Goal: Task Accomplishment & Management: Use online tool/utility

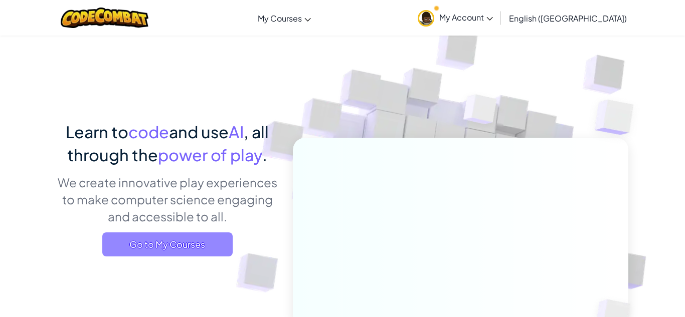
click at [177, 242] on span "Go to My Courses" at bounding box center [167, 245] width 130 height 24
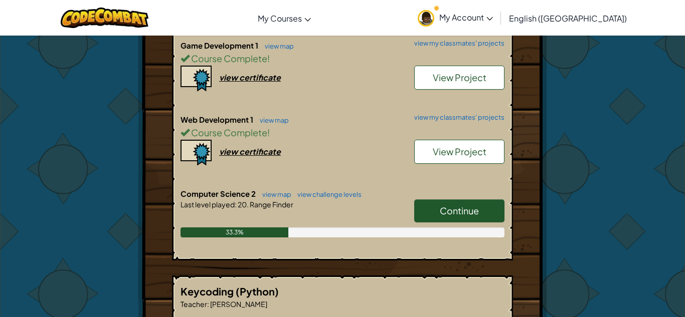
scroll to position [308, 0]
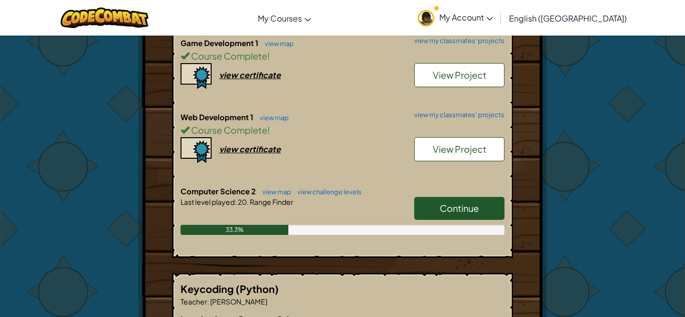
click at [452, 206] on span "Continue" at bounding box center [458, 208] width 39 height 12
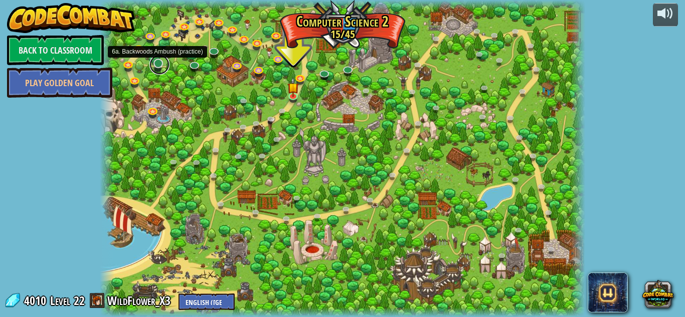
click at [158, 69] on link at bounding box center [159, 65] width 20 height 20
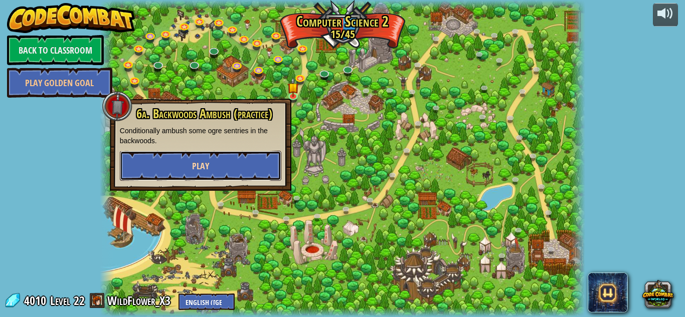
click at [196, 164] on span "Play" at bounding box center [200, 166] width 17 height 13
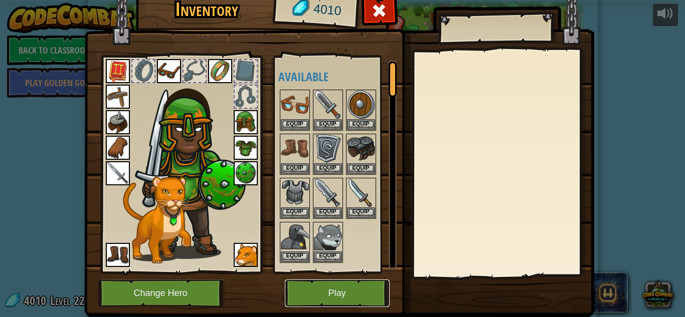
click at [321, 295] on button "Play" at bounding box center [337, 294] width 105 height 28
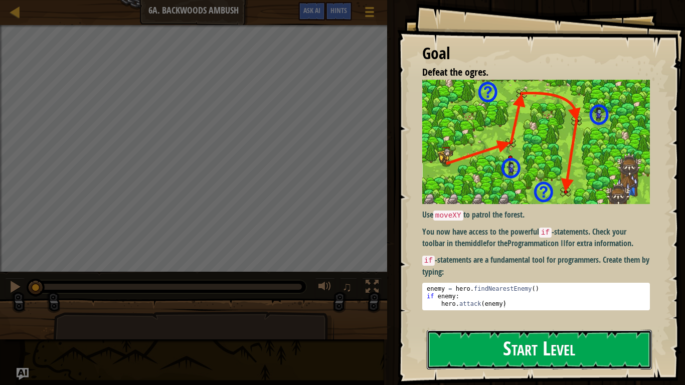
click at [484, 317] on button "Start Level" at bounding box center [538, 350] width 225 height 40
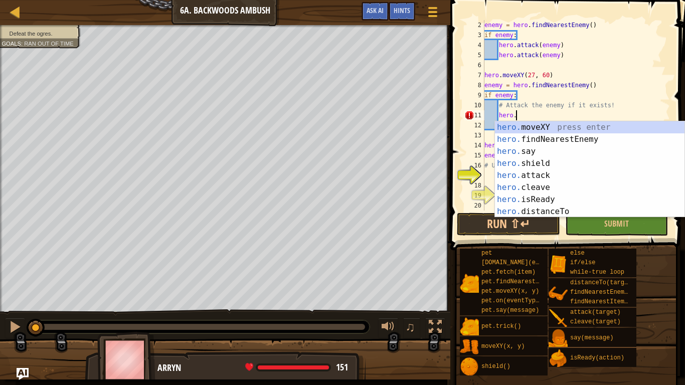
scroll to position [5, 5]
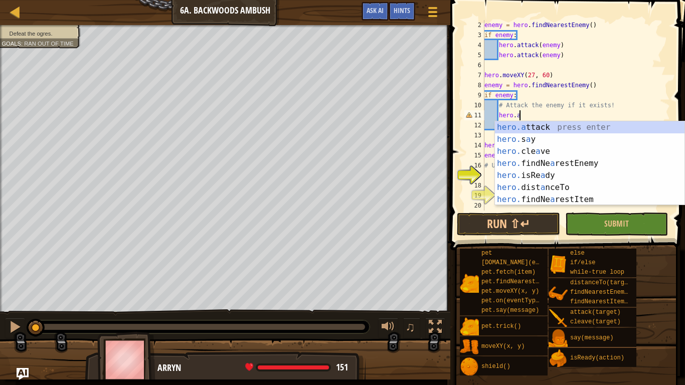
type textarea "hero.attack(enemy)"
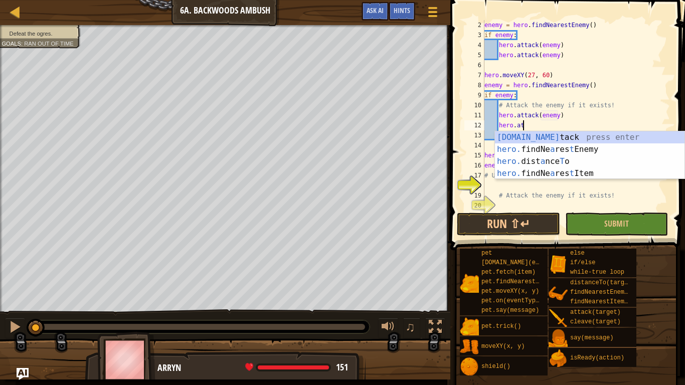
scroll to position [5, 6]
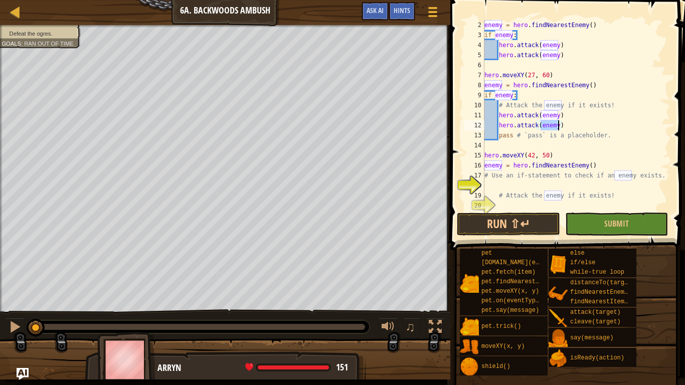
click at [594, 152] on div "enemy = hero . findNearestEnemy ( ) if enemy : hero . attack ( enemy ) hero . a…" at bounding box center [575, 125] width 187 height 210
type textarea "hero.moveXY(42, 50)"
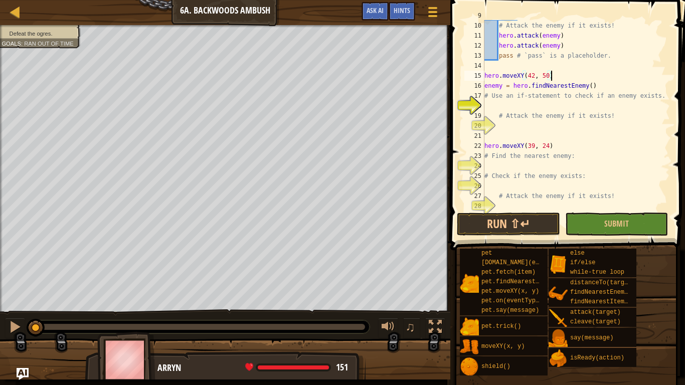
scroll to position [90, 0]
click at [544, 107] on div "# Attack the enemy if it exists! hero . attack ( enemy ) hero . attack ( enemy …" at bounding box center [575, 125] width 187 height 210
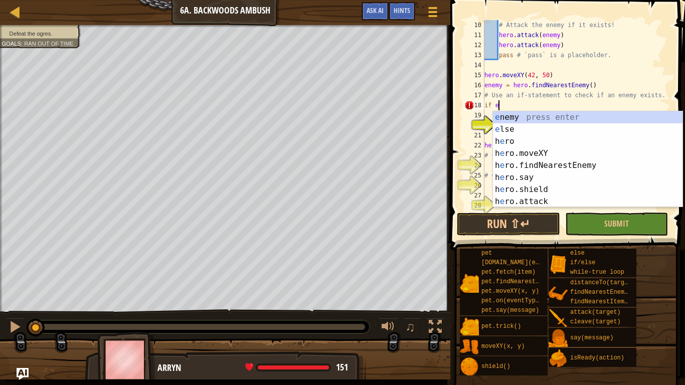
scroll to position [5, 3]
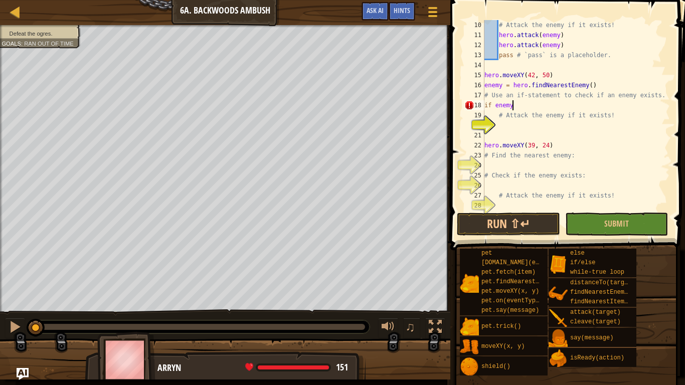
type textarea "if enemy:"
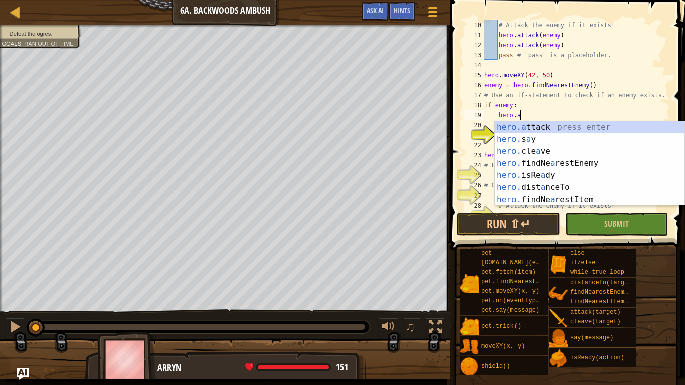
scroll to position [5, 5]
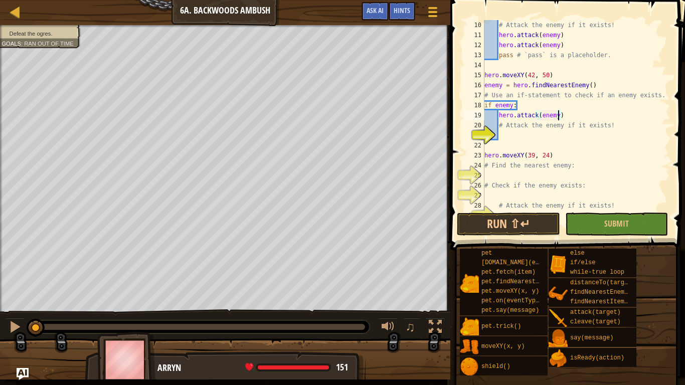
type textarea "# Attack the enemy if it exists!"
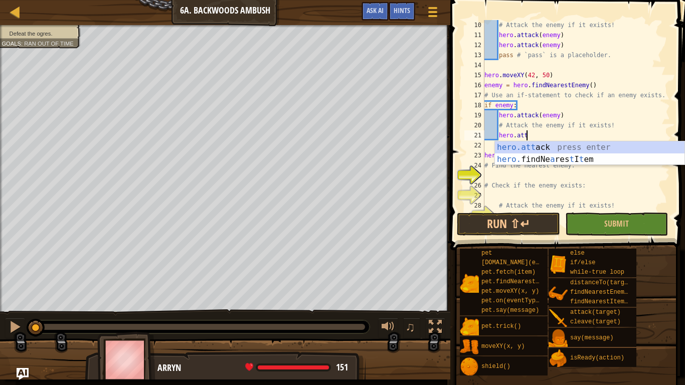
scroll to position [5, 6]
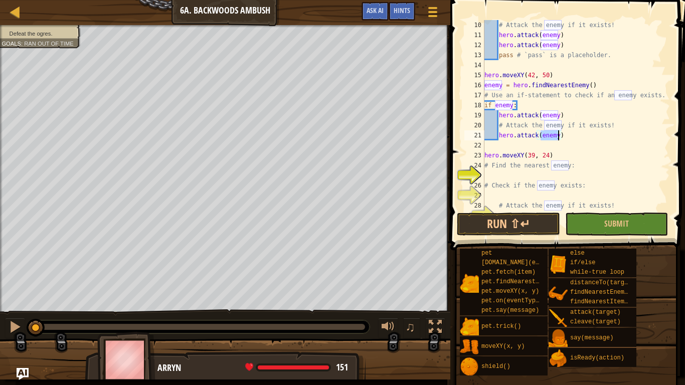
click at [576, 128] on div "# Attack the enemy if it exists! hero . attack ( enemy ) hero . attack ( enemy …" at bounding box center [575, 125] width 187 height 210
type textarea "# Attack the enemy if it exists!"
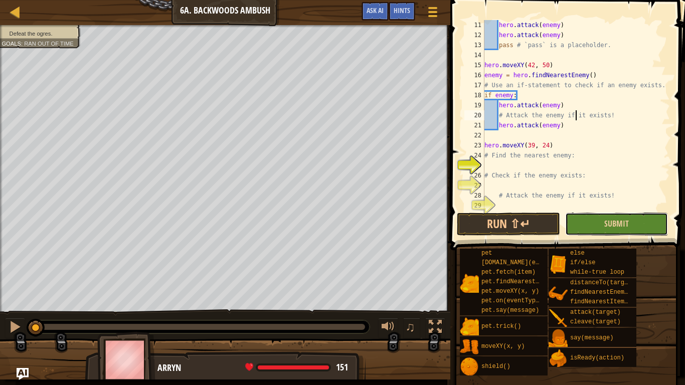
click at [584, 223] on button "Submit" at bounding box center [616, 223] width 103 height 23
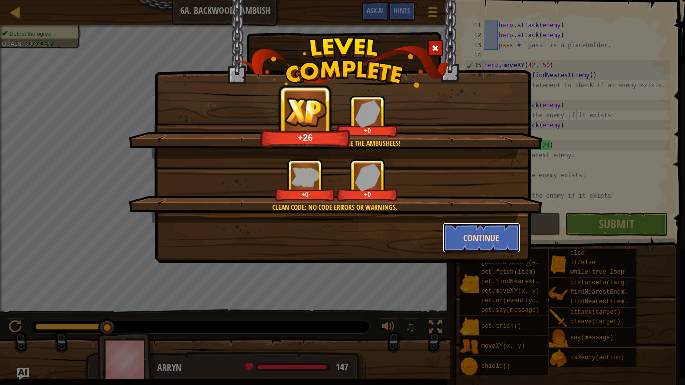
click at [482, 234] on button "Continue" at bounding box center [481, 237] width 78 height 30
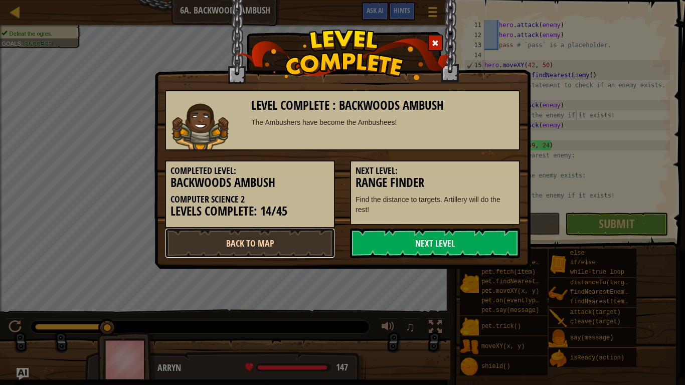
click at [278, 244] on link "Back to Map" at bounding box center [250, 243] width 170 height 30
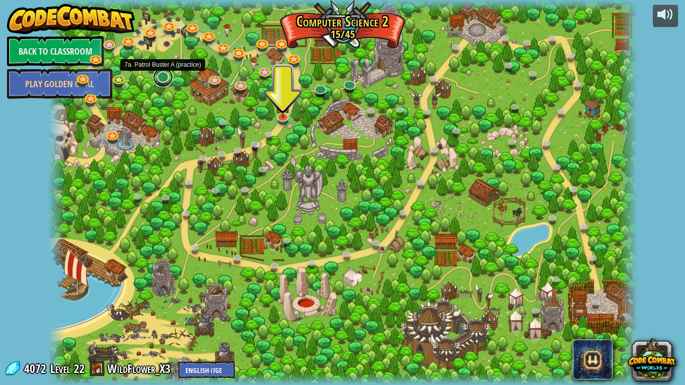
click at [167, 78] on link at bounding box center [163, 77] width 20 height 20
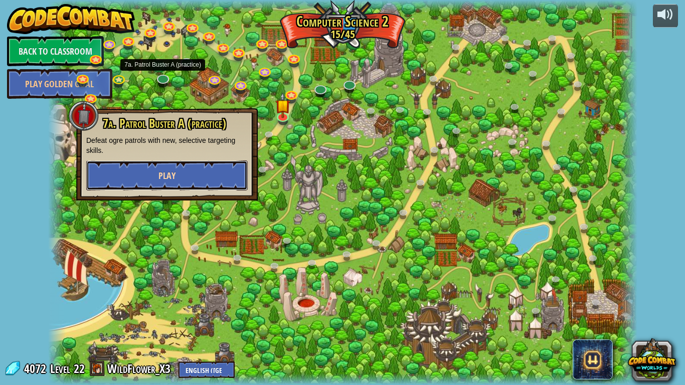
click at [190, 174] on button "Play" at bounding box center [166, 175] width 161 height 30
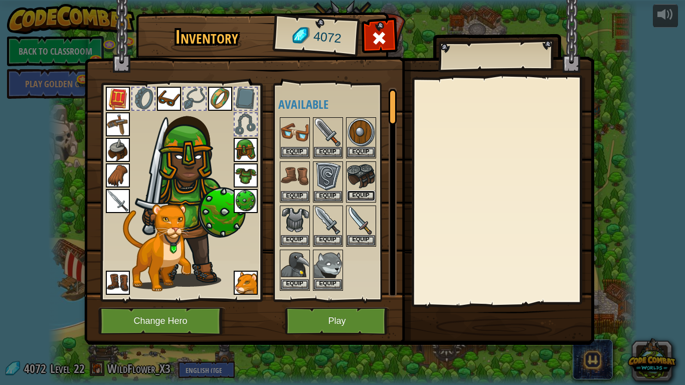
click at [372, 198] on button "Equip" at bounding box center [361, 195] width 28 height 11
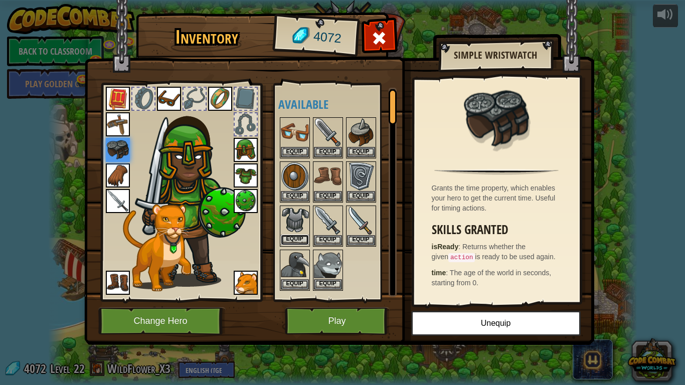
click at [302, 241] on button "Equip" at bounding box center [295, 240] width 28 height 11
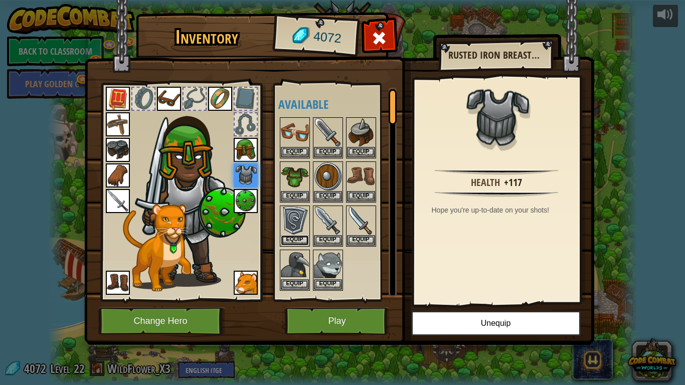
click at [302, 241] on button "Equip" at bounding box center [295, 240] width 28 height 11
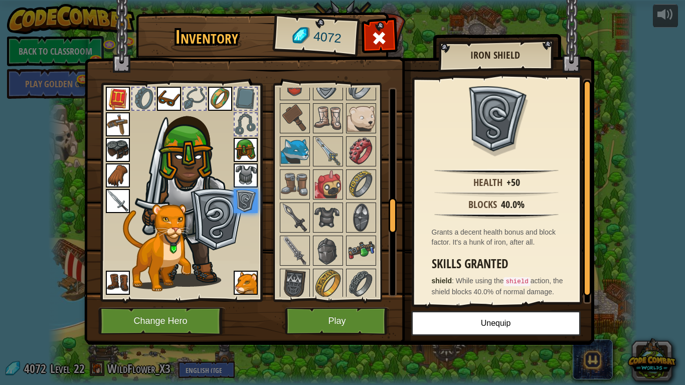
scroll to position [692, 0]
click at [296, 143] on img at bounding box center [295, 151] width 28 height 28
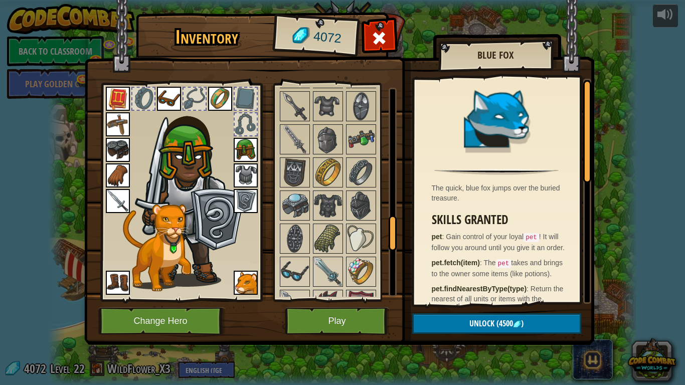
scroll to position [808, 0]
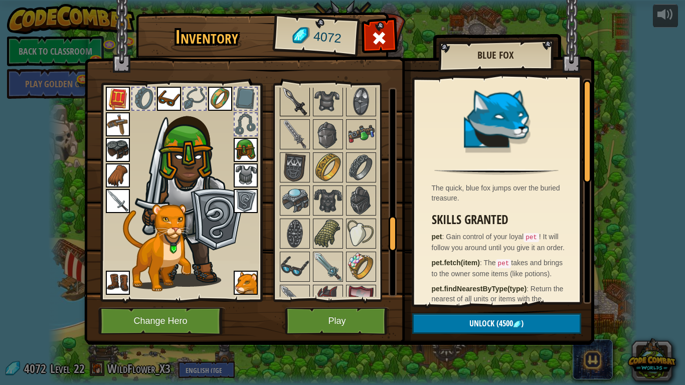
click at [298, 110] on img at bounding box center [295, 101] width 28 height 28
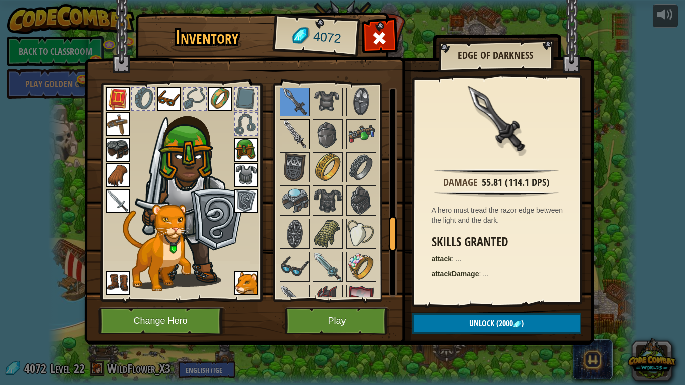
click at [295, 128] on img at bounding box center [295, 134] width 28 height 28
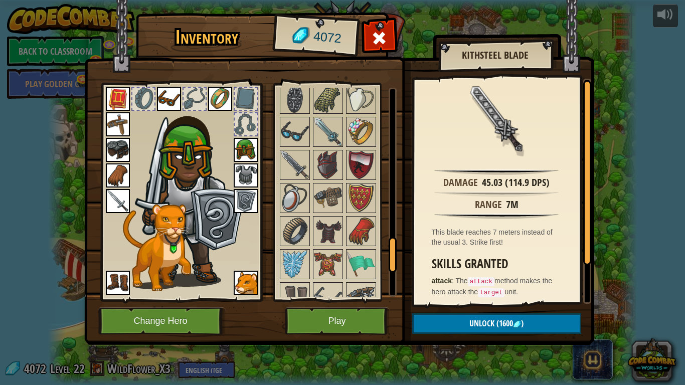
scroll to position [943, 0]
click at [320, 131] on img at bounding box center [328, 131] width 28 height 28
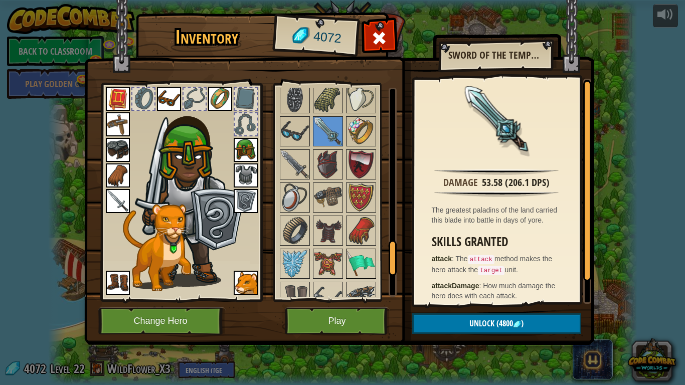
scroll to position [973, 0]
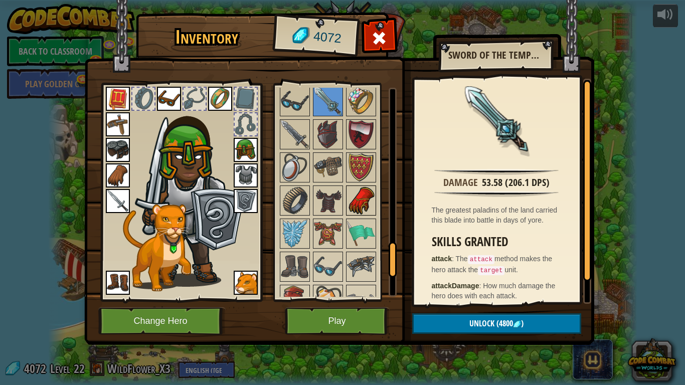
click at [358, 208] on img at bounding box center [361, 200] width 28 height 28
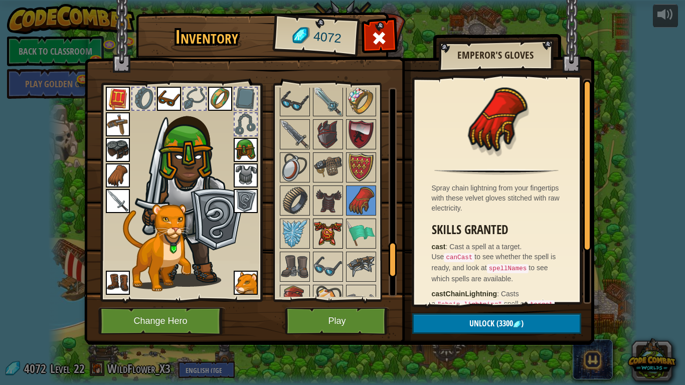
click at [334, 228] on img at bounding box center [328, 233] width 28 height 28
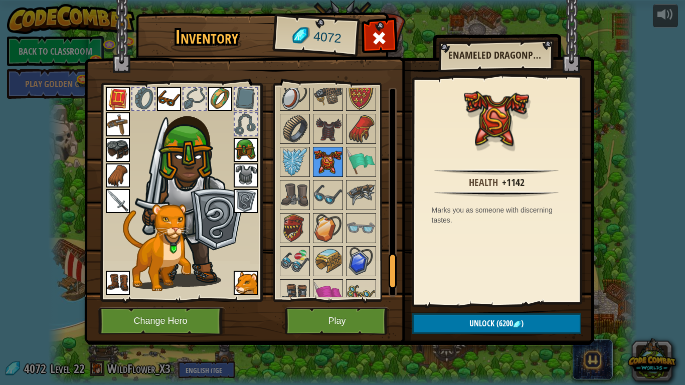
scroll to position [1048, 0]
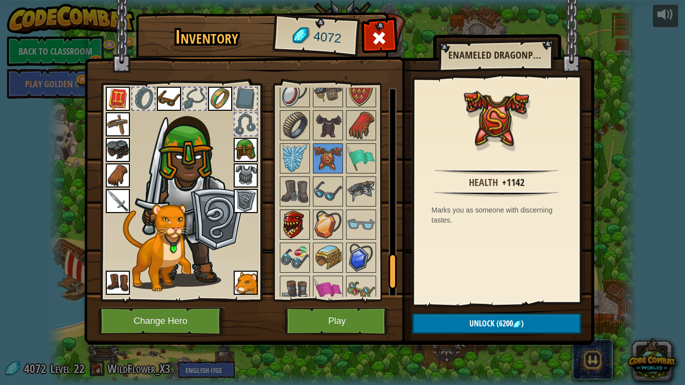
click at [302, 224] on img at bounding box center [295, 224] width 28 height 28
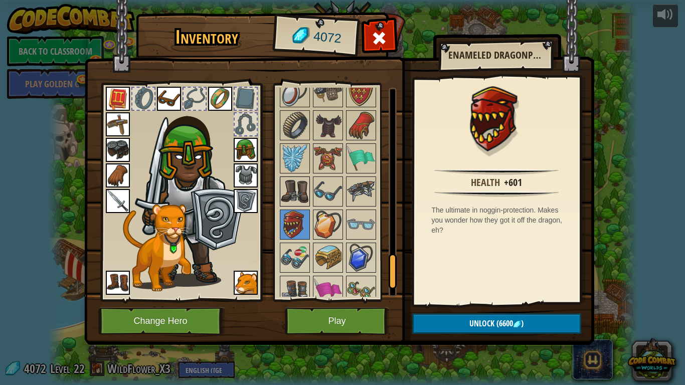
click at [307, 194] on img at bounding box center [295, 191] width 28 height 28
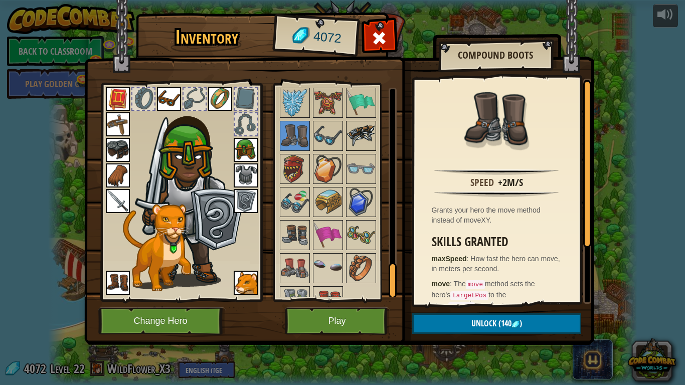
scroll to position [1125, 0]
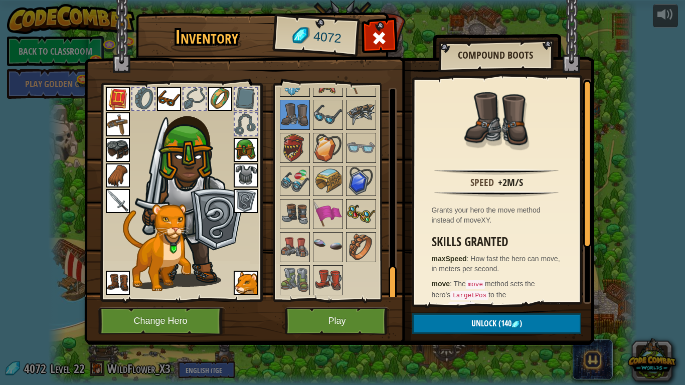
click at [362, 211] on img at bounding box center [361, 214] width 28 height 28
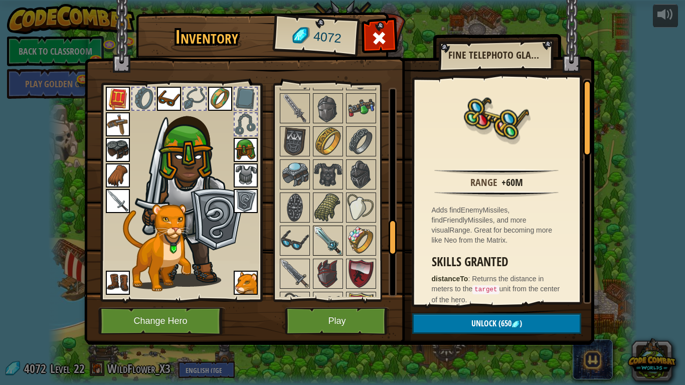
scroll to position [825, 0]
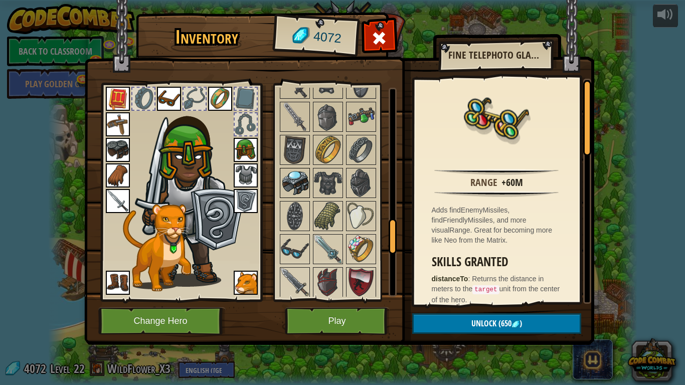
click at [305, 171] on img at bounding box center [295, 183] width 28 height 28
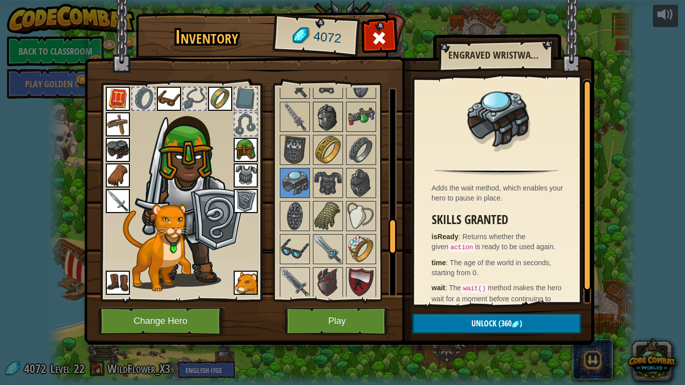
click at [323, 128] on img at bounding box center [328, 117] width 28 height 28
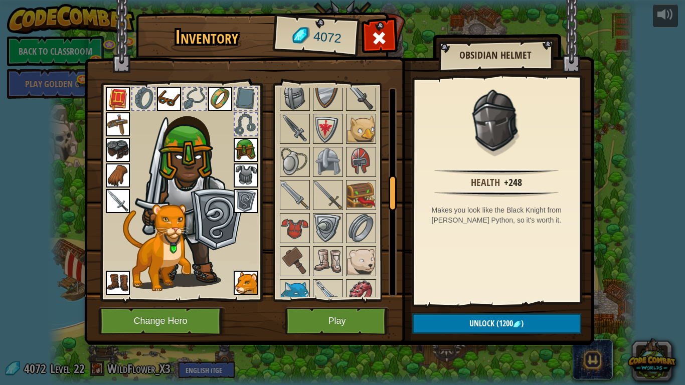
scroll to position [547, 0]
click at [324, 149] on img at bounding box center [328, 163] width 28 height 28
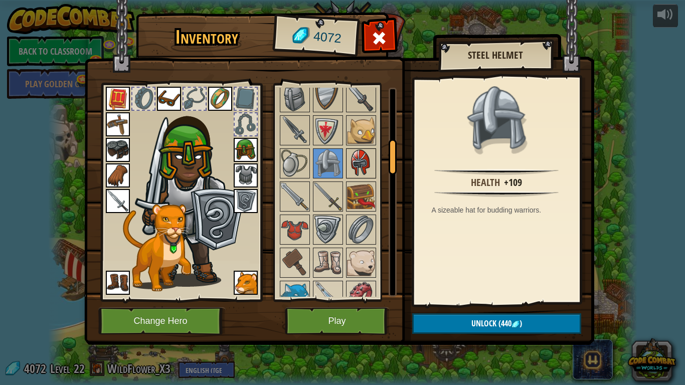
scroll to position [0, 0]
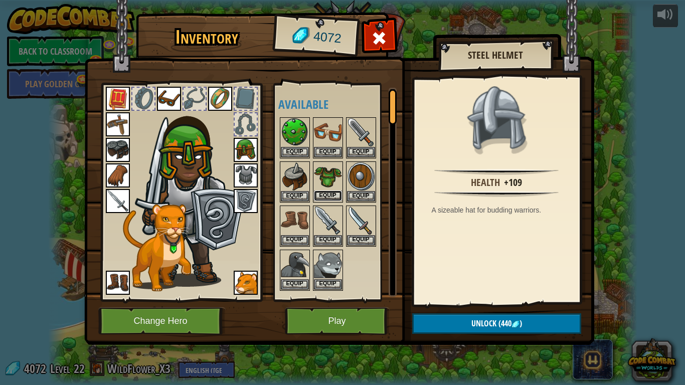
click at [325, 196] on button "Equip" at bounding box center [328, 195] width 28 height 11
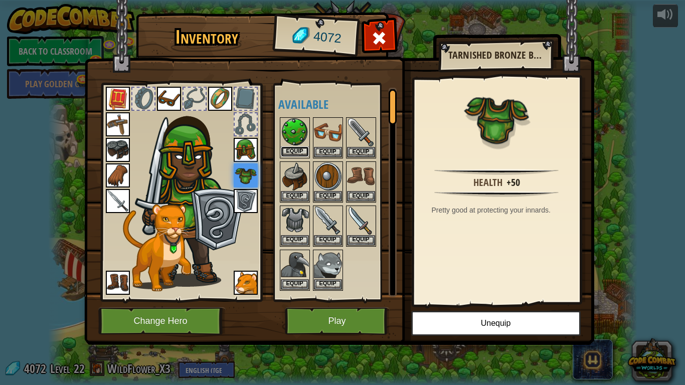
click at [303, 154] on button "Equip" at bounding box center [295, 151] width 28 height 11
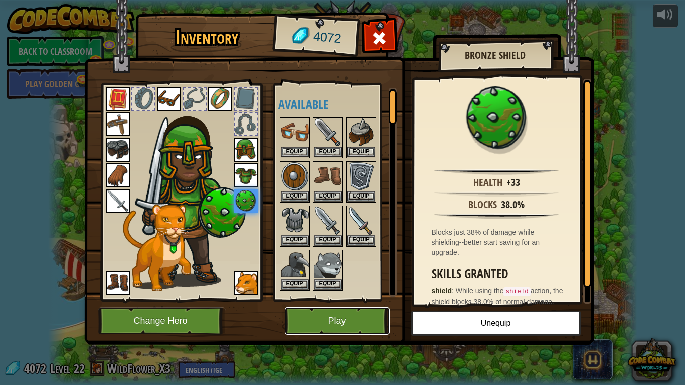
click at [308, 317] on button "Play" at bounding box center [337, 321] width 105 height 28
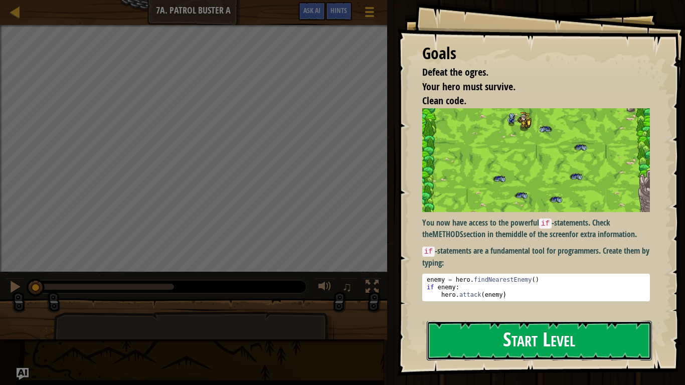
click at [476, 317] on button "Start Level" at bounding box center [538, 341] width 225 height 40
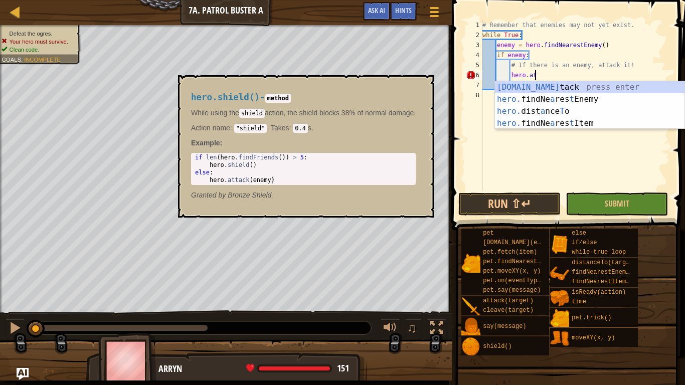
scroll to position [5, 8]
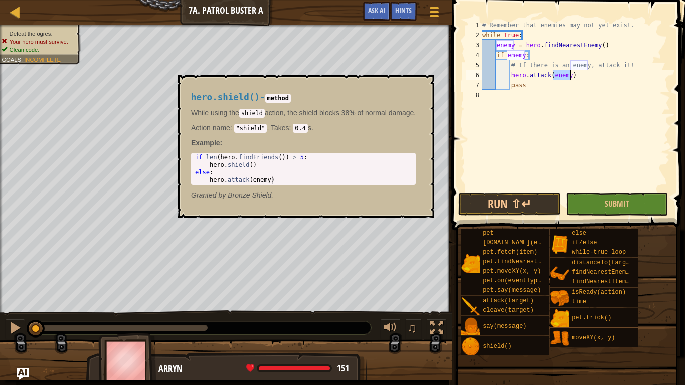
type textarea "hero.attack(enemy)"
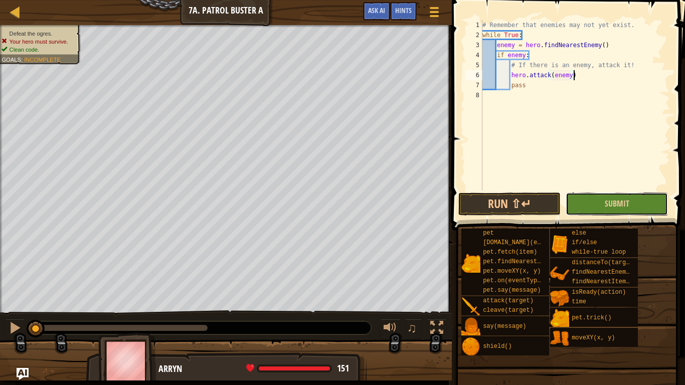
click at [599, 206] on button "Submit" at bounding box center [616, 203] width 102 height 23
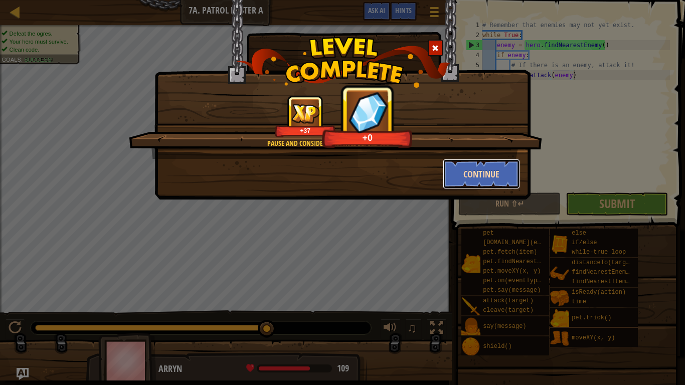
click at [486, 183] on button "Continue" at bounding box center [481, 174] width 78 height 30
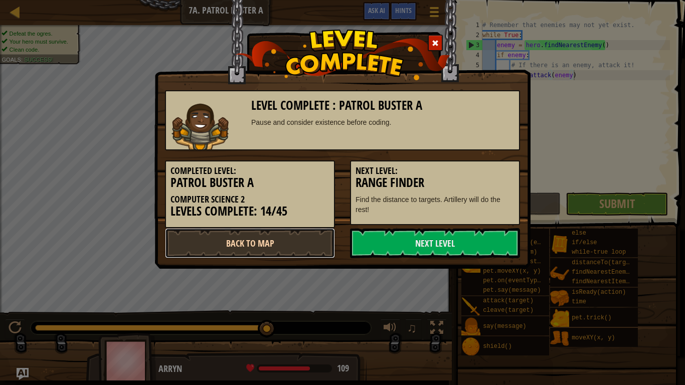
click at [307, 241] on link "Back to Map" at bounding box center [250, 243] width 170 height 30
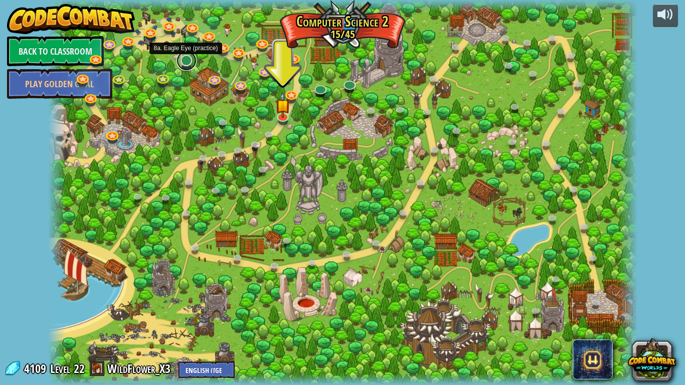
click at [188, 65] on link at bounding box center [186, 61] width 20 height 20
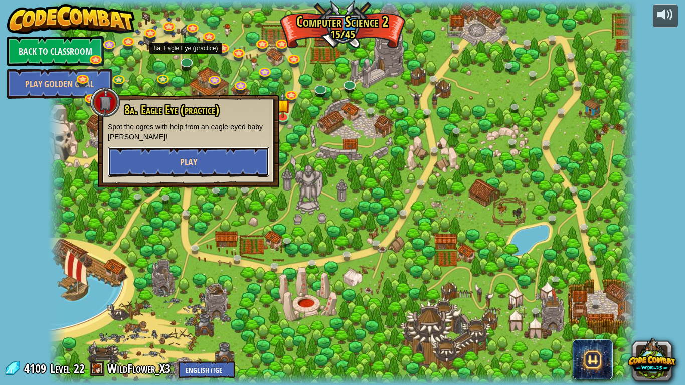
click at [164, 155] on button "Play" at bounding box center [188, 162] width 161 height 30
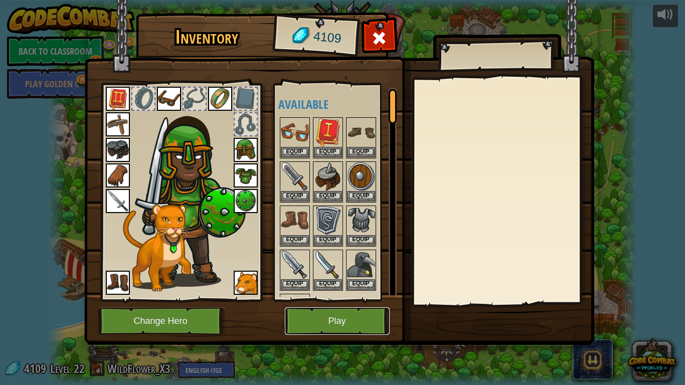
click at [355, 309] on button "Play" at bounding box center [337, 321] width 105 height 28
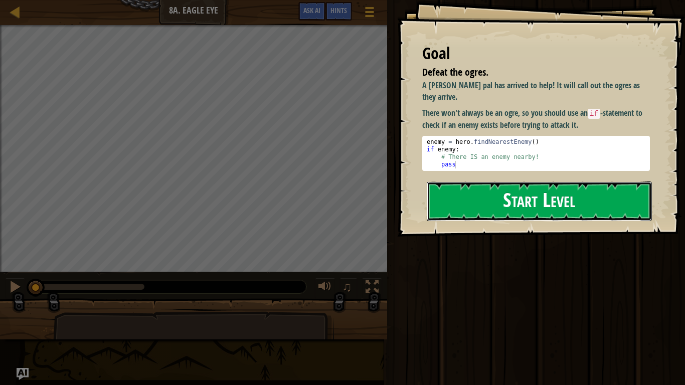
click at [515, 215] on button "Start Level" at bounding box center [538, 201] width 225 height 40
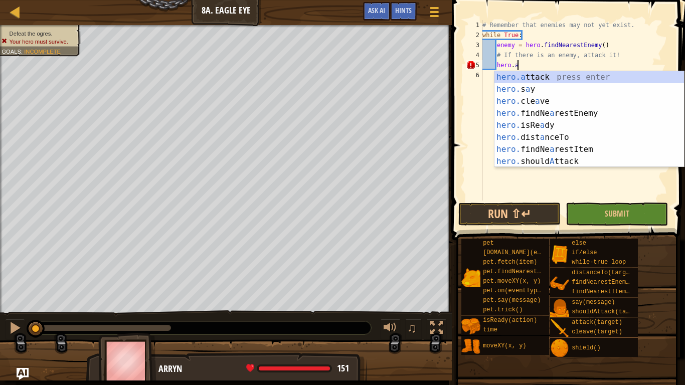
scroll to position [5, 5]
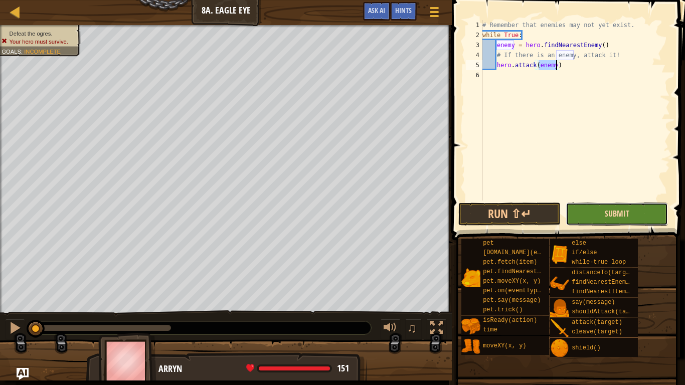
click at [626, 218] on span "Submit" at bounding box center [616, 213] width 25 height 11
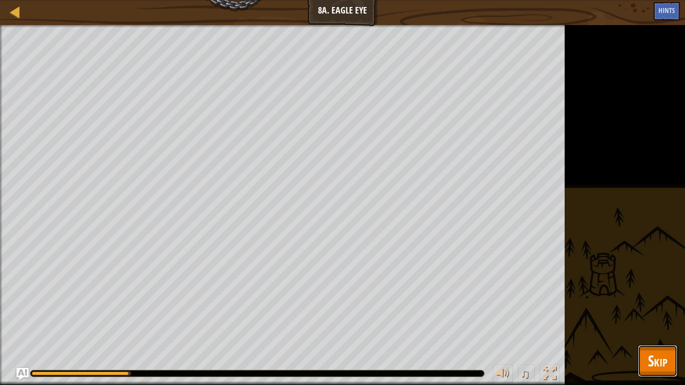
click at [659, 317] on span "Skip" at bounding box center [657, 360] width 20 height 21
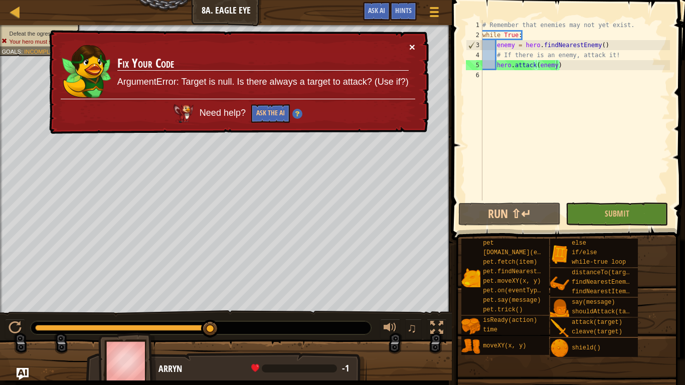
click at [412, 47] on button "×" at bounding box center [412, 47] width 6 height 11
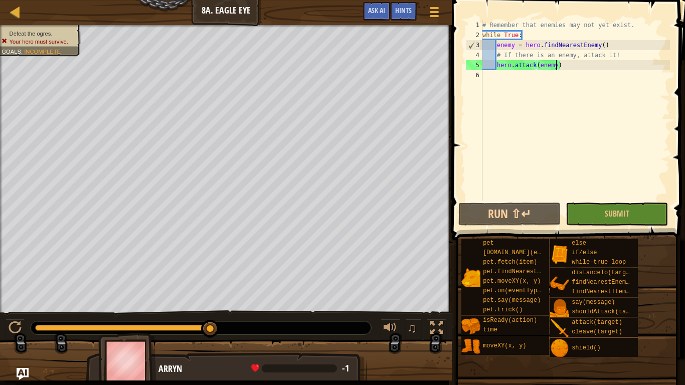
click at [625, 52] on div "# Remember that enemies may not yet exist. while True : enemy = hero . findNear…" at bounding box center [574, 120] width 189 height 200
type textarea "# If there is an enemy, attack it!\"
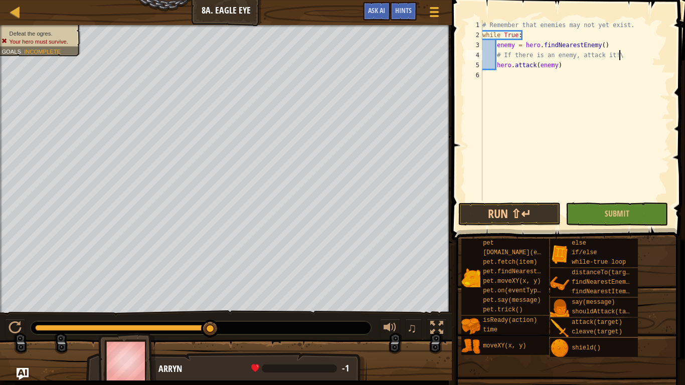
scroll to position [5, 2]
type textarea "h"
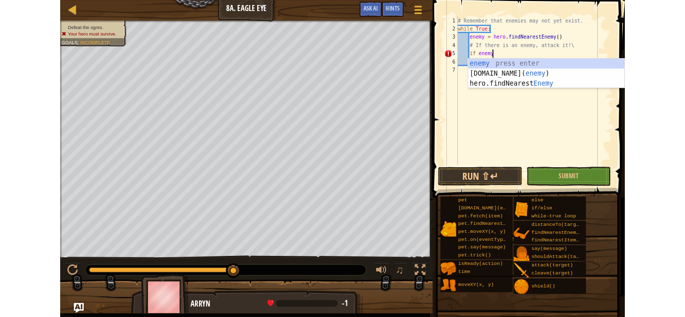
scroll to position [5, 6]
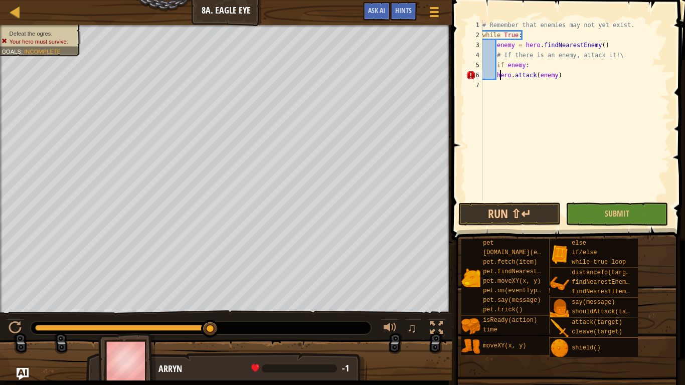
click at [499, 74] on div "# Remember that enemies may not yet exist. while True : enemy = hero . findNear…" at bounding box center [574, 120] width 189 height 200
type textarea "hero.attack(enemy)"
click at [597, 206] on button "Submit" at bounding box center [616, 213] width 102 height 23
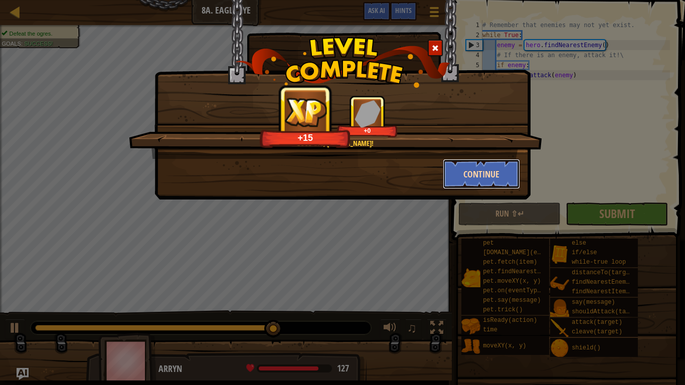
click at [502, 177] on button "Continue" at bounding box center [481, 174] width 78 height 30
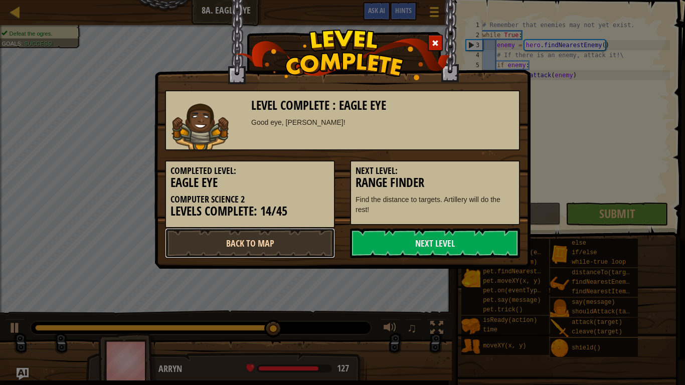
click at [301, 237] on link "Back to Map" at bounding box center [250, 243] width 170 height 30
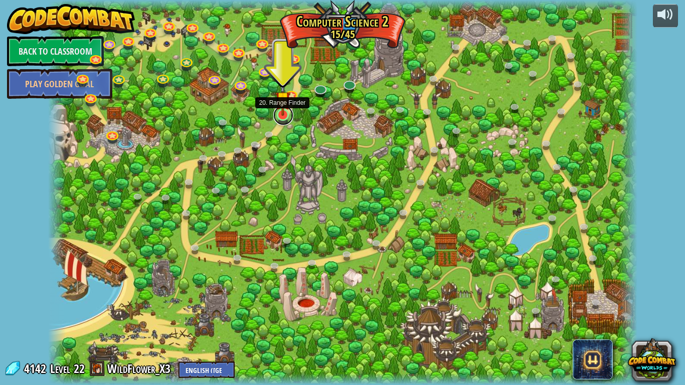
click at [285, 116] on link at bounding box center [283, 115] width 20 height 20
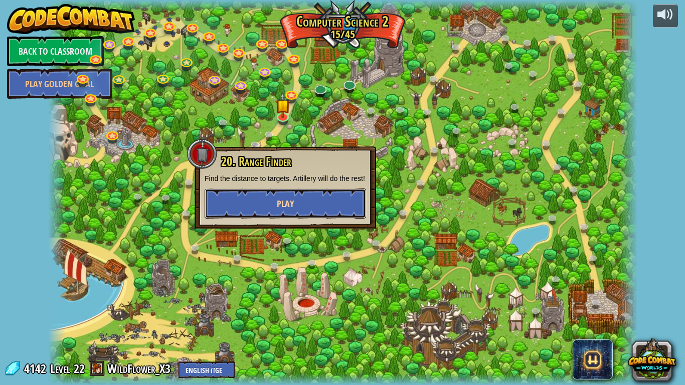
click at [298, 212] on button "Play" at bounding box center [284, 203] width 161 height 30
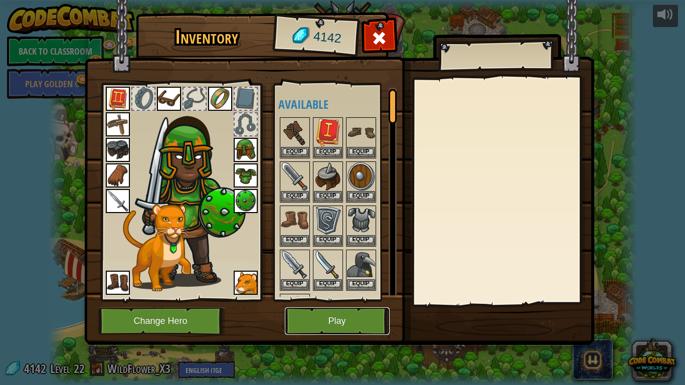
click at [332, 315] on button "Play" at bounding box center [337, 321] width 105 height 28
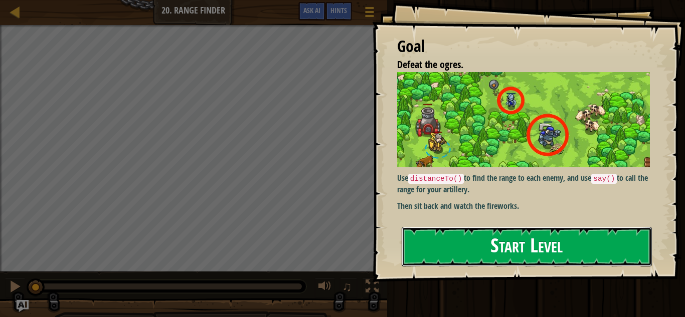
click at [447, 259] on button "Start Level" at bounding box center [526, 247] width 250 height 40
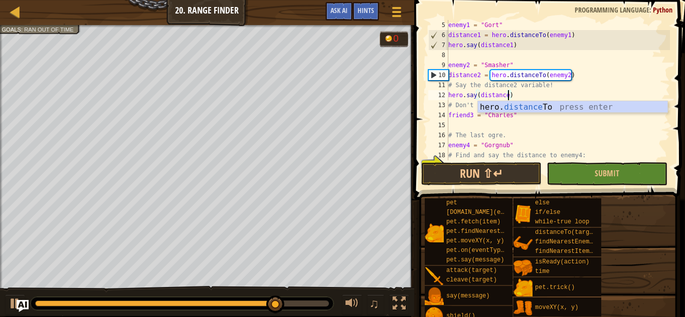
scroll to position [5, 9]
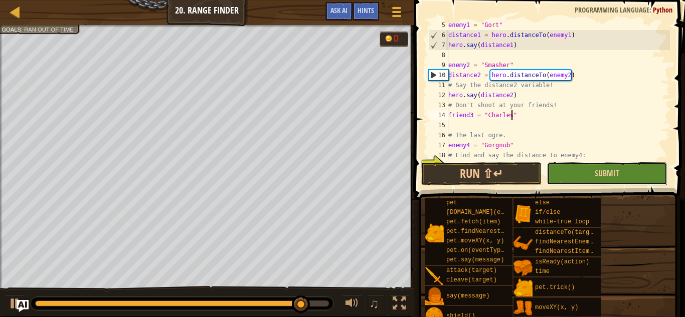
click at [566, 178] on button "Submit" at bounding box center [606, 173] width 120 height 23
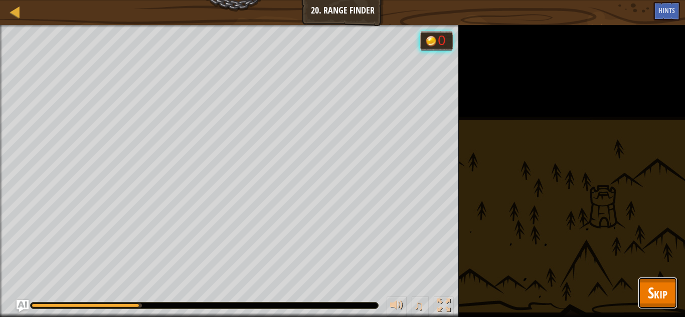
click at [664, 287] on span "Skip" at bounding box center [657, 293] width 20 height 21
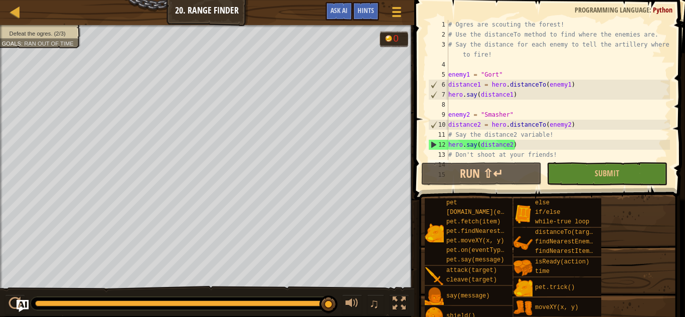
scroll to position [1, 0]
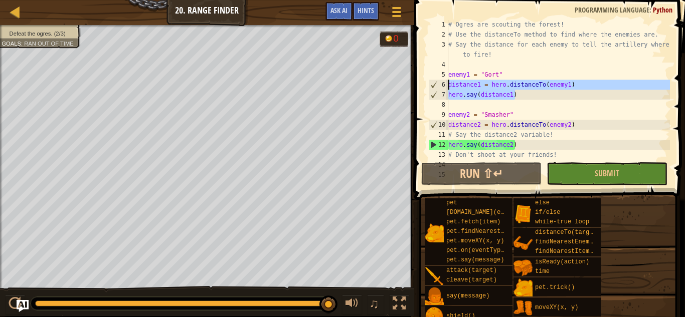
drag, startPoint x: 518, startPoint y: 94, endPoint x: 443, endPoint y: 85, distance: 75.7
click at [443, 85] on div "hero.say(distance1) 1 2 3 4 5 6 7 8 9 10 11 12 13 14 15 # Ogres are scouting th…" at bounding box center [548, 90] width 244 height 140
type textarea "distance1 = hero.distanceTo(enemy1) hero.say(distance1)"
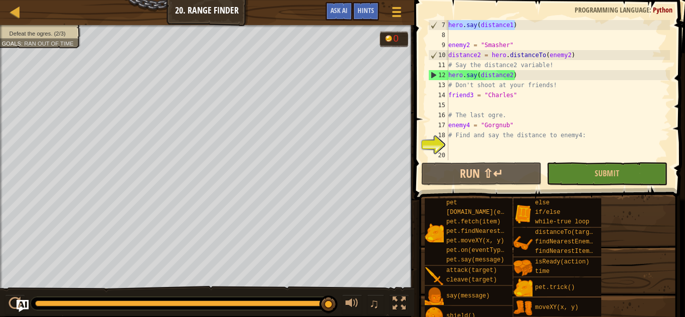
scroll to position [70, 0]
click at [466, 141] on div "hero . say ( distance1 ) enemy2 = "Smasher" distance2 = hero . distanceTo ( ene…" at bounding box center [558, 100] width 224 height 160
paste textarea "hero.say(distance1)"
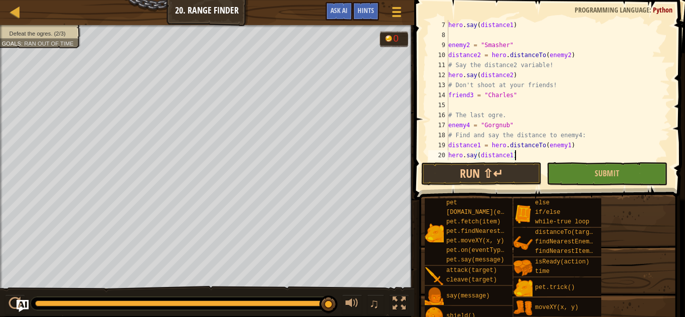
click at [566, 145] on div "hero . say ( distance1 ) enemy2 = "Smasher" distance2 = hero . distanceTo ( ene…" at bounding box center [558, 100] width 224 height 160
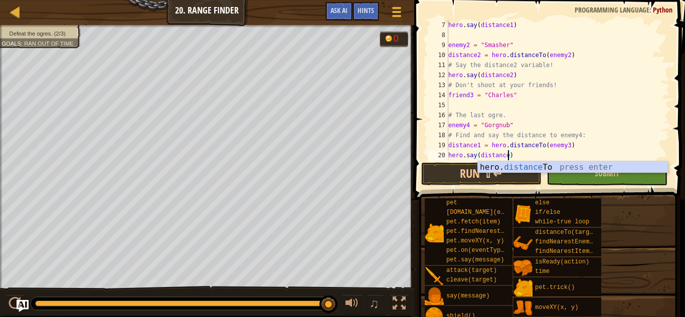
scroll to position [5, 9]
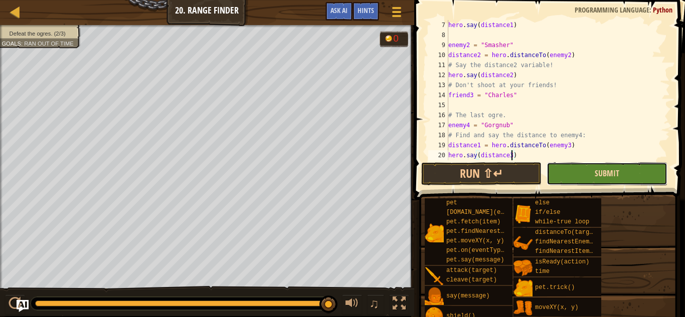
click at [611, 169] on span "Submit" at bounding box center [606, 173] width 25 height 11
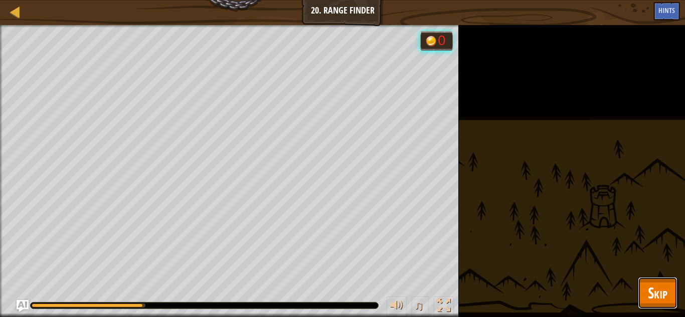
click at [658, 297] on span "Skip" at bounding box center [657, 293] width 20 height 21
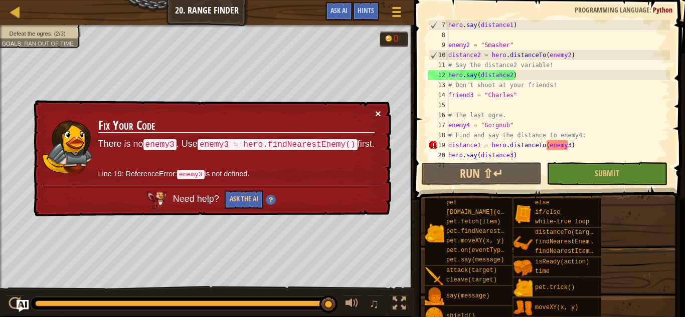
click at [379, 113] on button "×" at bounding box center [378, 113] width 6 height 11
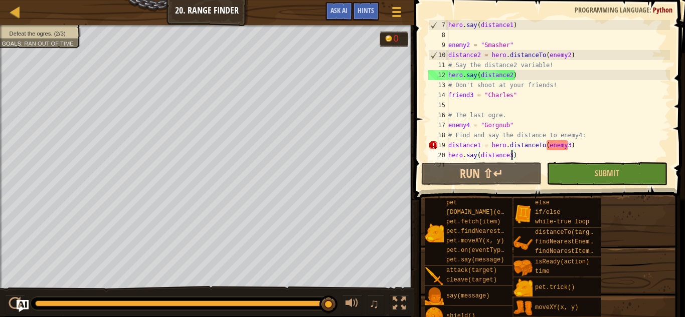
click at [565, 144] on div "hero . say ( distance1 ) enemy2 = "Smasher" distance2 = hero . distanceTo ( ene…" at bounding box center [558, 100] width 224 height 160
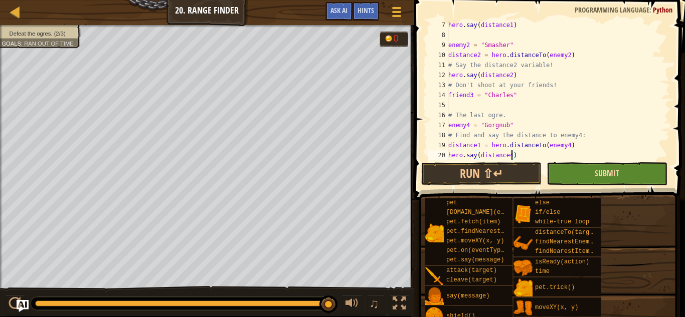
type textarea "hero.say(distance4)"
click at [610, 177] on span "Submit" at bounding box center [606, 173] width 25 height 11
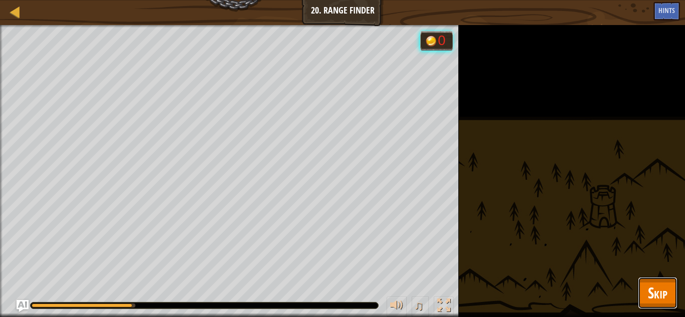
click at [670, 286] on button "Skip" at bounding box center [657, 293] width 40 height 32
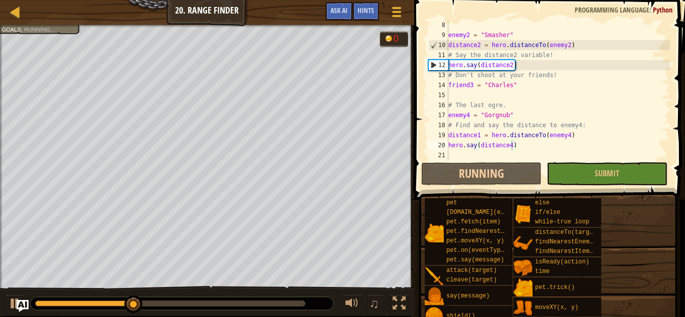
scroll to position [80, 0]
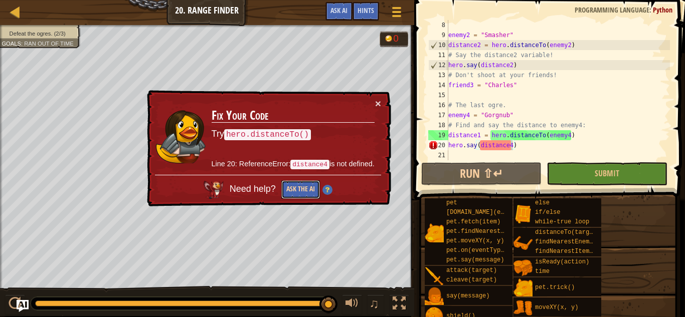
click at [301, 191] on button "Ask the AI" at bounding box center [300, 189] width 39 height 19
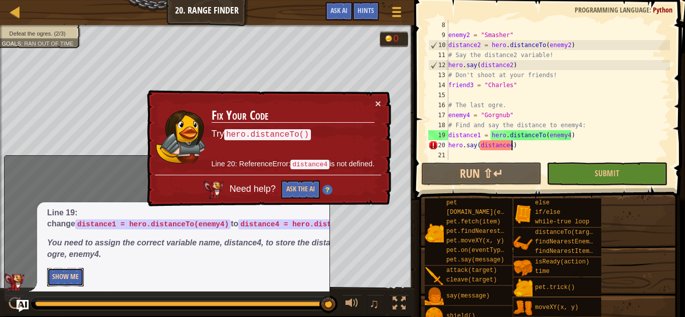
click at [64, 278] on button "Show Me" at bounding box center [65, 277] width 37 height 19
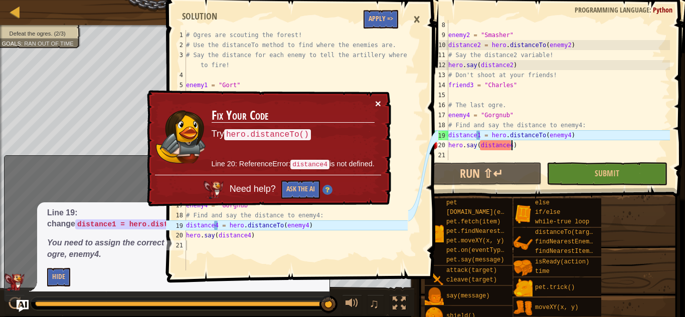
click at [377, 104] on button "×" at bounding box center [378, 103] width 6 height 11
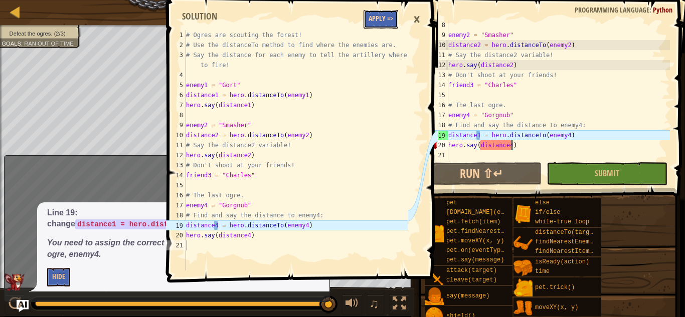
click at [370, 20] on button "Apply =>" at bounding box center [380, 19] width 35 height 19
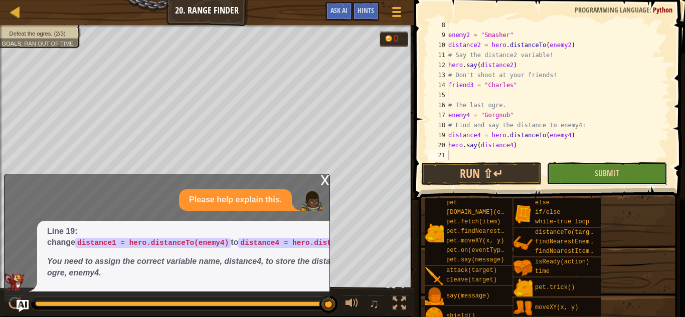
click at [575, 166] on button "Submit" at bounding box center [606, 173] width 120 height 23
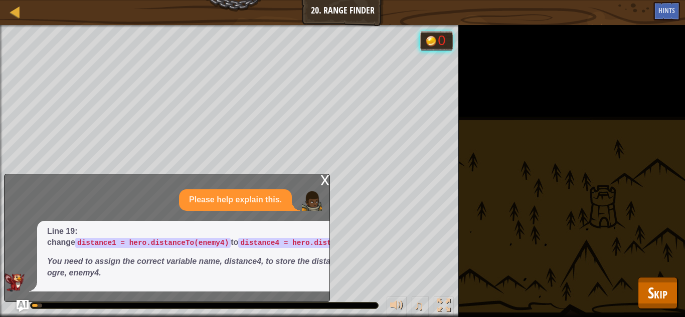
click at [325, 180] on div "x" at bounding box center [324, 179] width 9 height 10
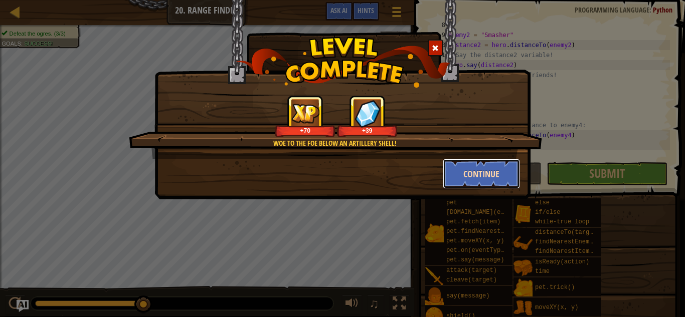
click at [474, 173] on button "Continue" at bounding box center [481, 174] width 78 height 30
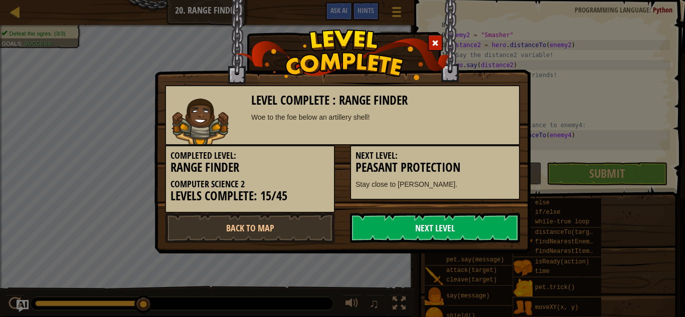
click at [367, 218] on link "Next Level" at bounding box center [435, 228] width 170 height 30
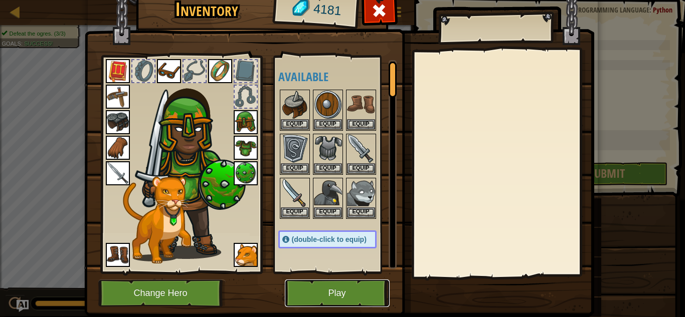
click at [333, 297] on button "Play" at bounding box center [337, 294] width 105 height 28
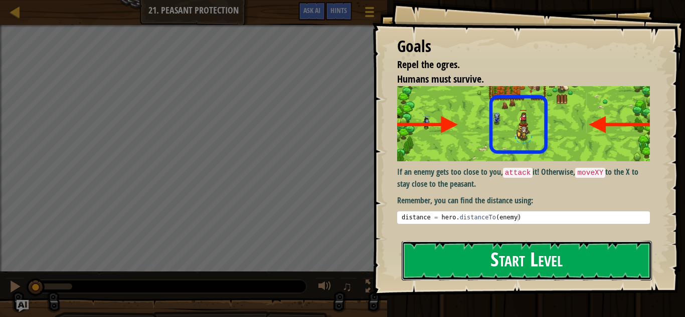
click at [442, 269] on button "Start Level" at bounding box center [526, 261] width 250 height 40
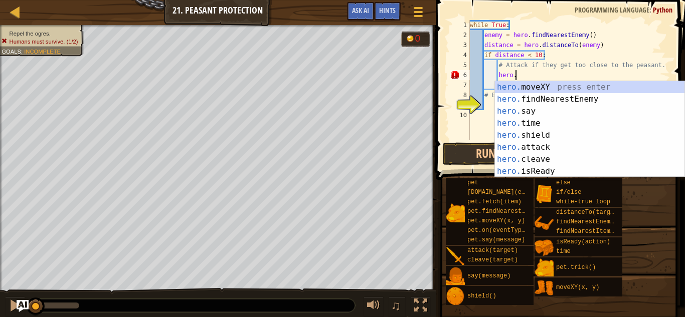
scroll to position [5, 7]
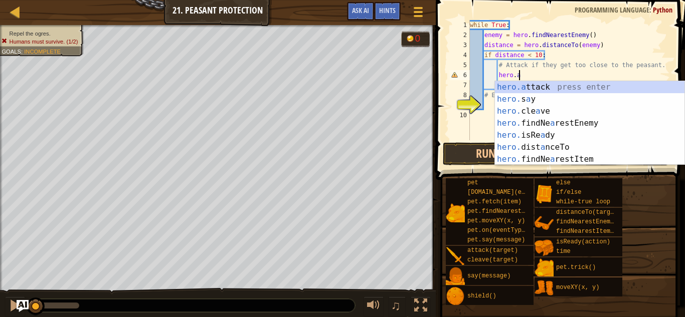
type textarea "hero.attack(enemy)"
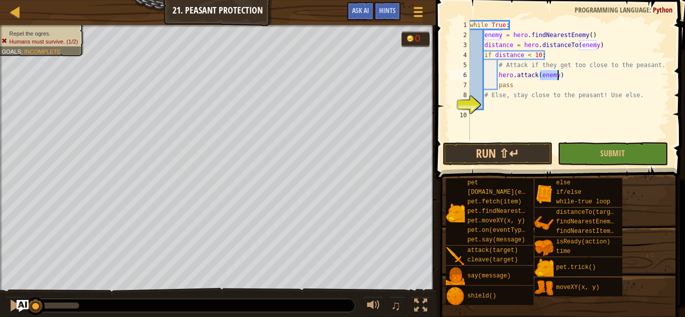
click at [552, 115] on div "while True : enemy = hero . findNearestEnemy ( ) distance = hero . distanceTo (…" at bounding box center [569, 90] width 202 height 140
click at [535, 105] on div "while True : enemy = hero . findNearestEnemy ( ) distance = hero . distanceTo (…" at bounding box center [569, 90] width 202 height 140
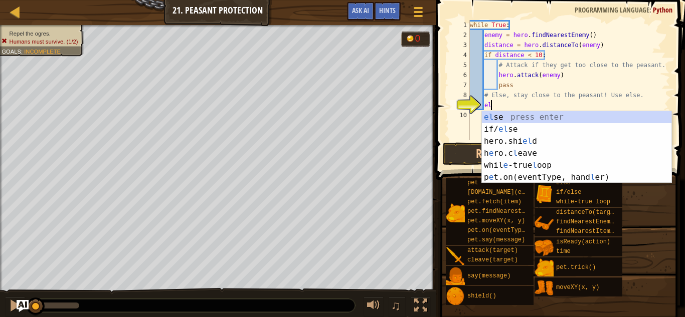
type textarea "else"
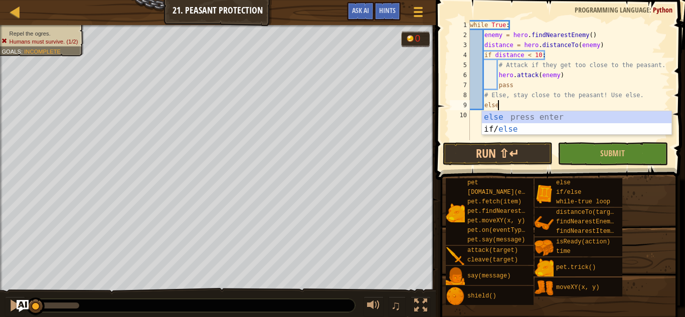
scroll to position [5, 4]
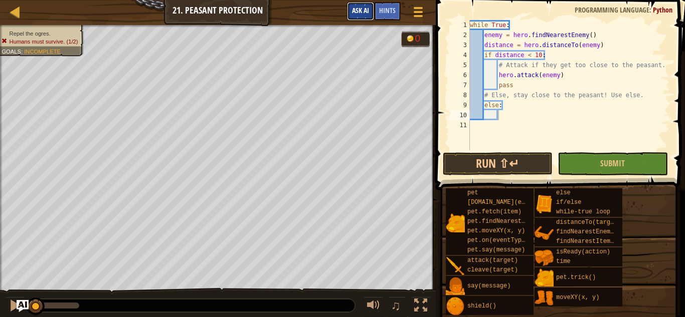
click at [359, 13] on span "Ask AI" at bounding box center [360, 11] width 17 height 10
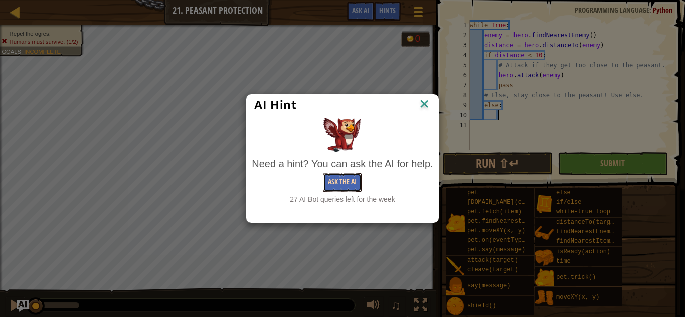
click at [344, 185] on button "Ask the AI" at bounding box center [342, 182] width 39 height 19
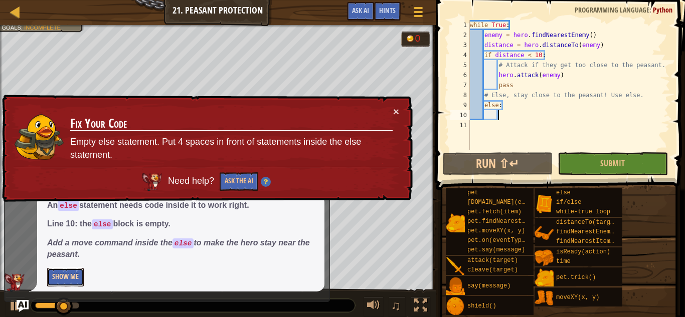
click at [69, 274] on button "Show Me" at bounding box center [65, 277] width 37 height 19
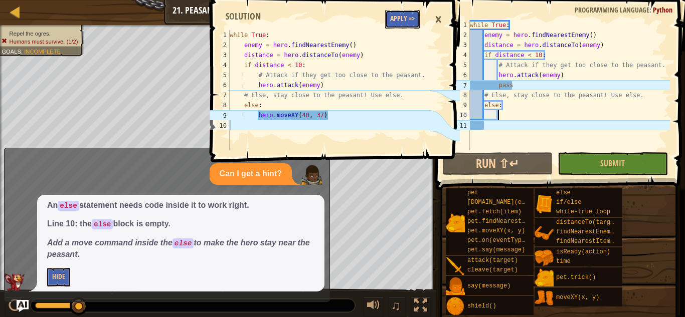
click at [401, 15] on button "Apply =>" at bounding box center [402, 19] width 35 height 19
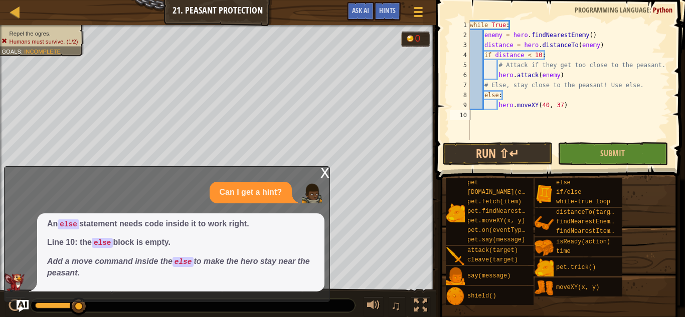
click at [323, 174] on div "x" at bounding box center [324, 172] width 9 height 10
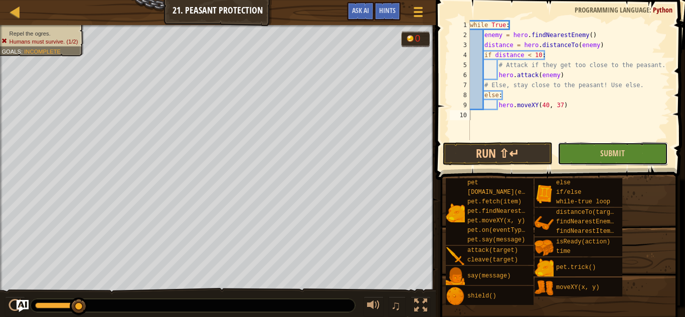
click at [592, 152] on button "Submit" at bounding box center [612, 153] width 110 height 23
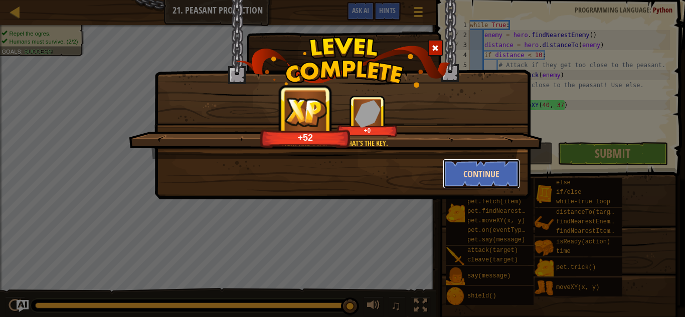
click at [505, 170] on button "Continue" at bounding box center [481, 174] width 78 height 30
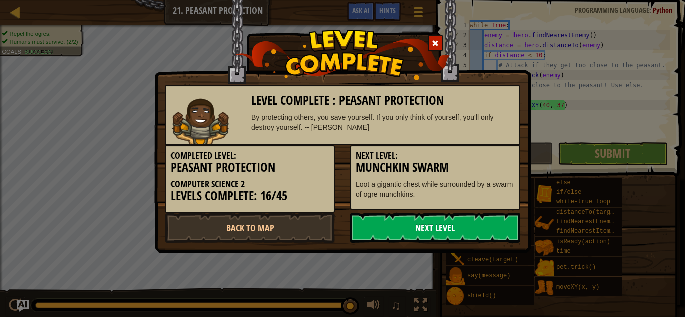
click at [366, 221] on link "Next Level" at bounding box center [435, 228] width 170 height 30
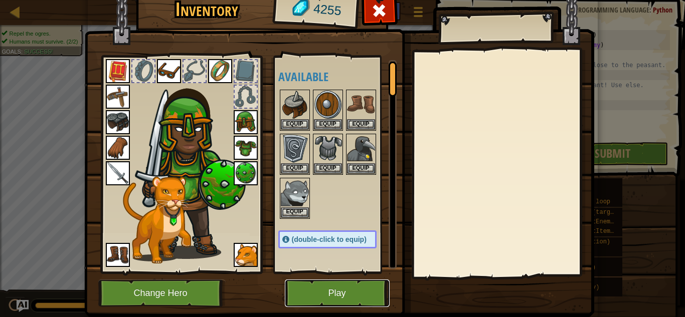
click at [334, 302] on button "Play" at bounding box center [337, 294] width 105 height 28
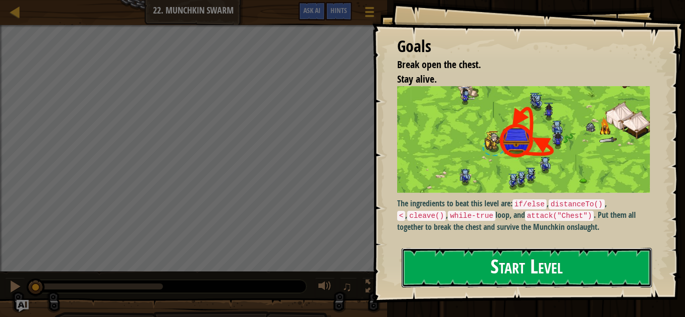
click at [432, 278] on button "Start Level" at bounding box center [526, 268] width 250 height 40
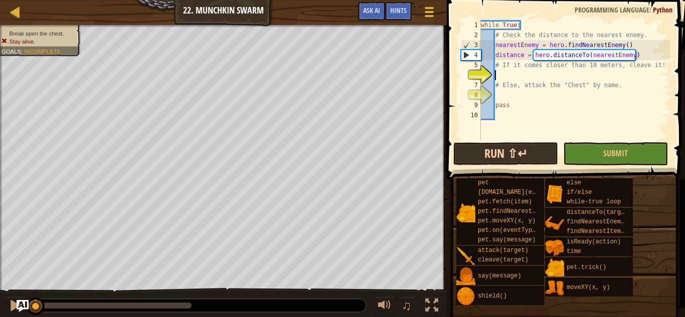
type textarea "# Else, attack the "Chest" by name."
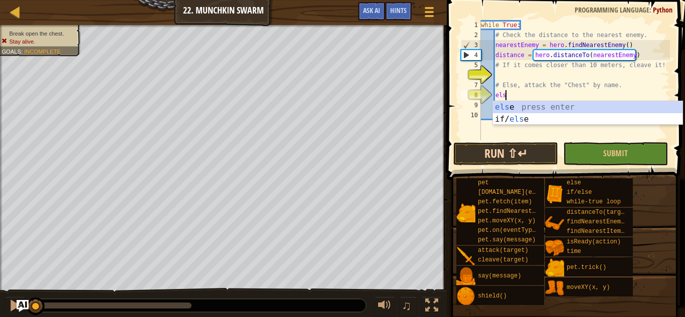
type textarea "else"
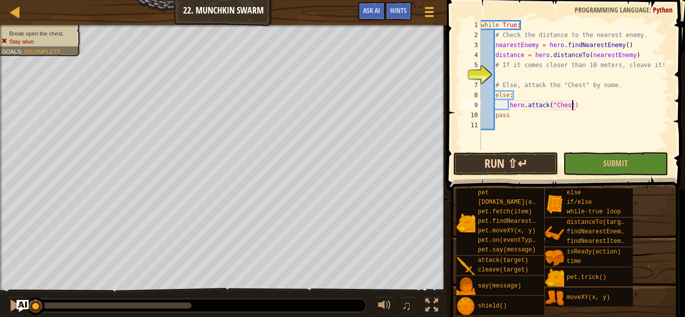
scroll to position [5, 14]
click at [647, 35] on div "while True : # Check the distance to the nearest enemy. nearestEnemy = hero . f…" at bounding box center [574, 95] width 191 height 150
click at [637, 53] on div "while True : # Check the distance to the nearest enemy. nearestEnemy = hero . f…" at bounding box center [574, 95] width 191 height 150
type textarea "distance = hero.distanceTo(nearestEnemy)"
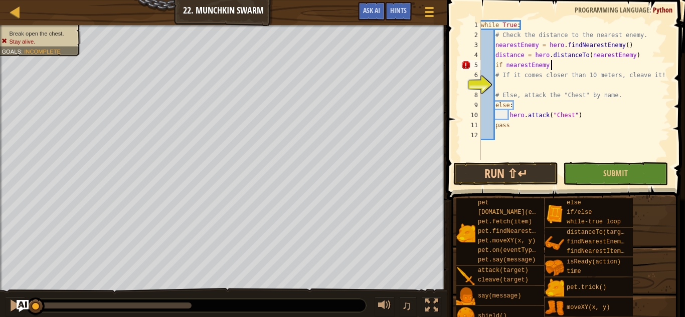
scroll to position [5, 10]
click at [557, 64] on div "while True : # Check the distance to the nearest enemy. nearestEnemy = hero . f…" at bounding box center [574, 100] width 191 height 160
click at [375, 16] on button "Ask AI" at bounding box center [371, 11] width 27 height 19
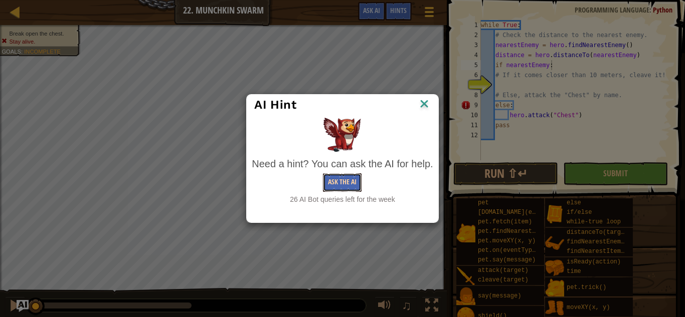
click at [333, 182] on button "Ask the AI" at bounding box center [342, 182] width 39 height 19
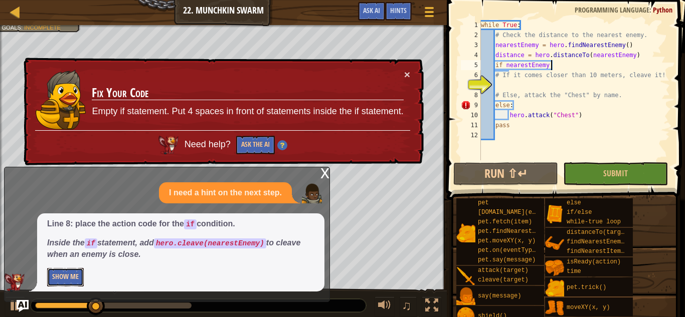
click at [78, 277] on button "Show Me" at bounding box center [65, 277] width 37 height 19
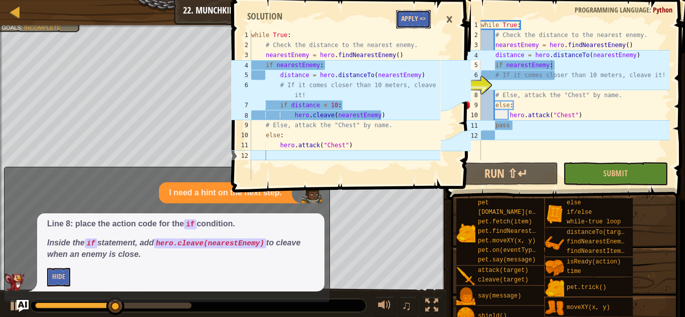
click at [413, 27] on button "Apply =>" at bounding box center [413, 19] width 35 height 19
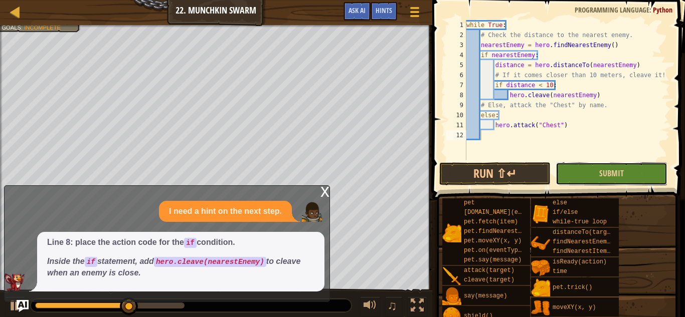
click at [574, 168] on button "Submit" at bounding box center [611, 173] width 112 height 23
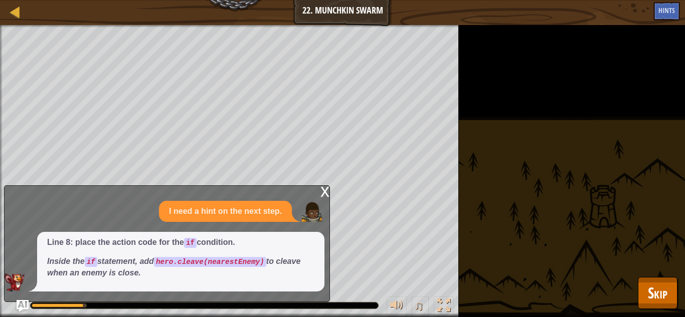
click at [322, 193] on div "x" at bounding box center [324, 191] width 9 height 10
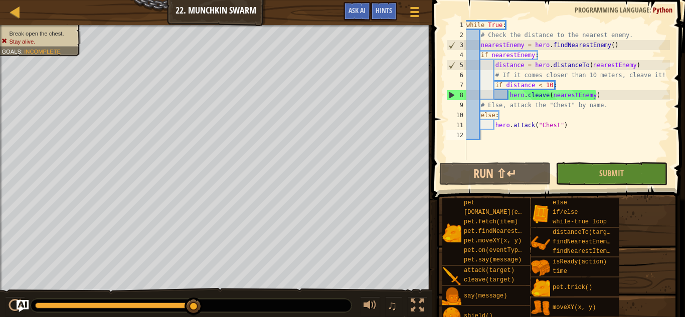
type textarea "hero.cleave(nearestEnemy)"
click at [604, 96] on div "while True : # Check the distance to the nearest enemy. nearestEnemy = hero . f…" at bounding box center [566, 100] width 205 height 160
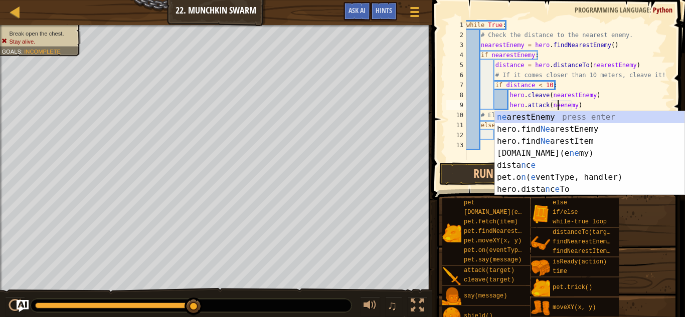
scroll to position [5, 14]
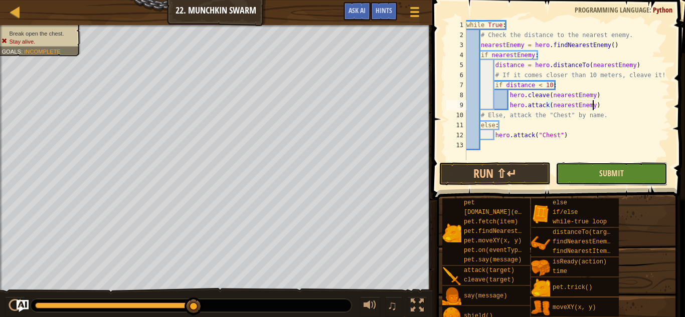
click at [601, 173] on span "Submit" at bounding box center [611, 173] width 25 height 11
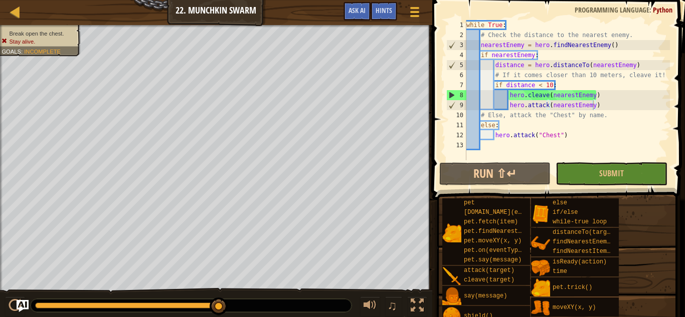
click at [596, 106] on div "while True : # Check the distance to the nearest enemy. nearestEnemy = hero . f…" at bounding box center [566, 100] width 205 height 160
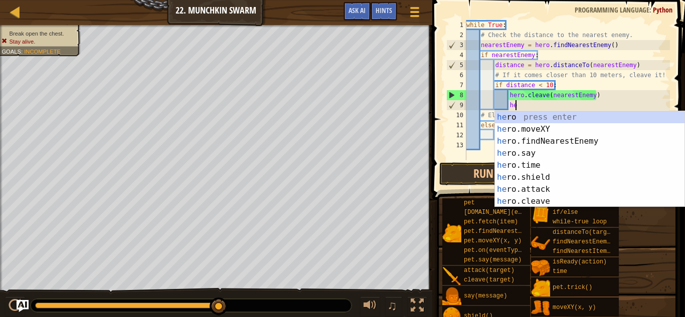
type textarea "h"
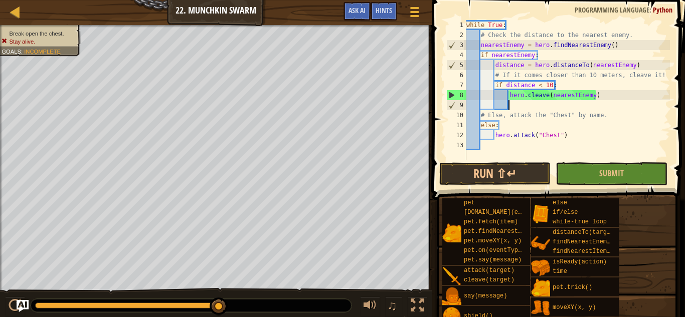
scroll to position [5, 4]
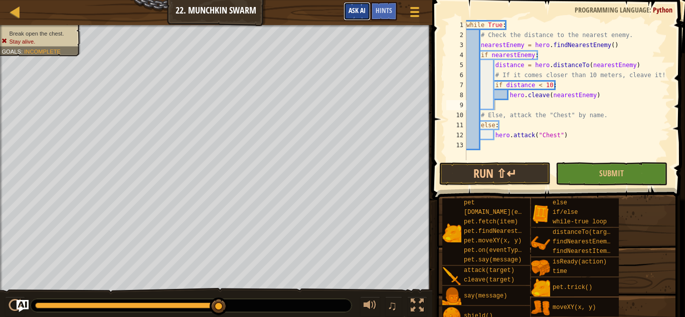
click at [352, 10] on span "Ask AI" at bounding box center [356, 11] width 17 height 10
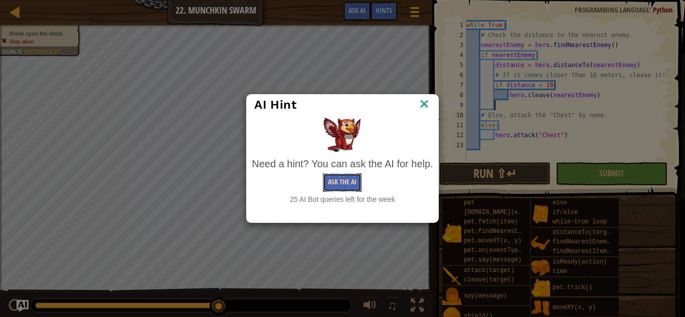
click at [334, 183] on button "Ask the AI" at bounding box center [342, 182] width 39 height 19
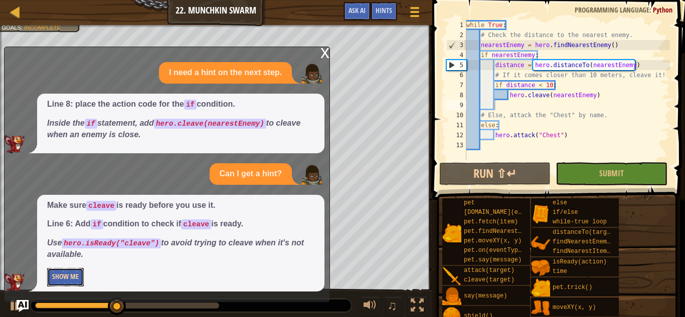
click at [73, 279] on button "Show Me" at bounding box center [65, 277] width 37 height 19
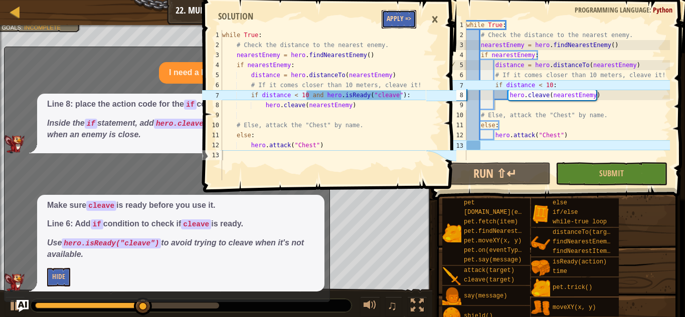
click at [391, 18] on button "Apply =>" at bounding box center [398, 19] width 35 height 19
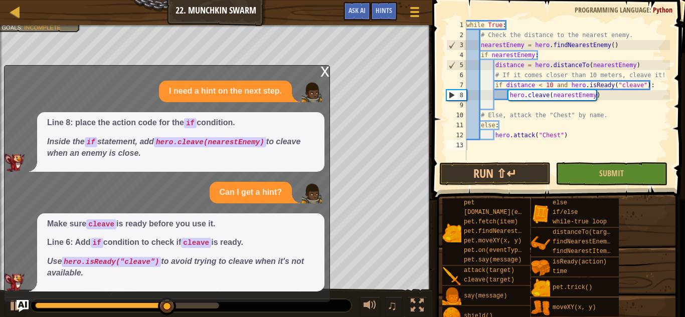
click at [321, 72] on div "x" at bounding box center [324, 71] width 9 height 10
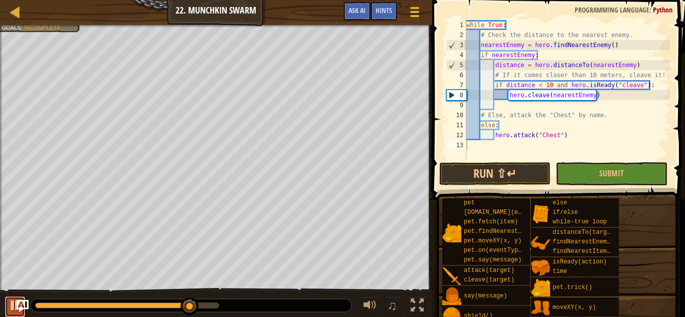
click at [11, 314] on button at bounding box center [15, 307] width 20 height 21
click at [566, 132] on div "while True : # Check the distance to the nearest enemy. nearestEnemy = hero . f…" at bounding box center [566, 100] width 205 height 160
click at [559, 129] on div "while True : # Check the distance to the nearest enemy. nearestEnemy = hero . f…" at bounding box center [566, 100] width 205 height 160
type textarea "else:"
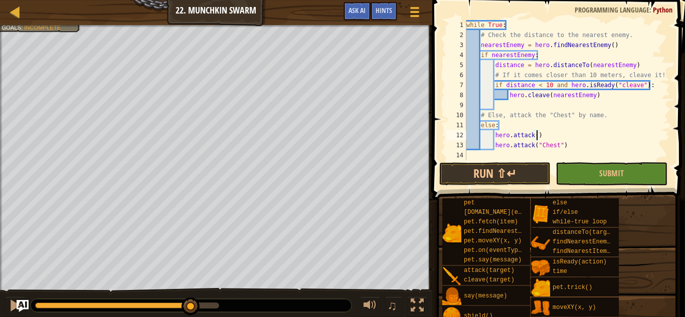
scroll to position [5, 11]
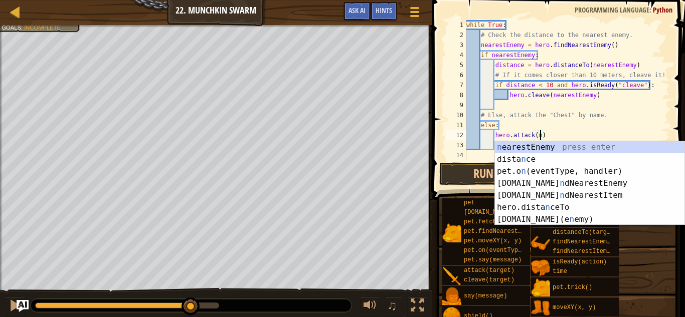
type textarea "hero.attack(nearestEnemy)"
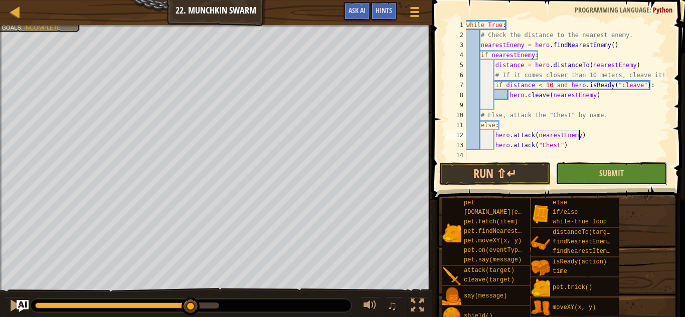
click at [599, 173] on span "Submit" at bounding box center [611, 173] width 25 height 11
